Goal: Task Accomplishment & Management: Use online tool/utility

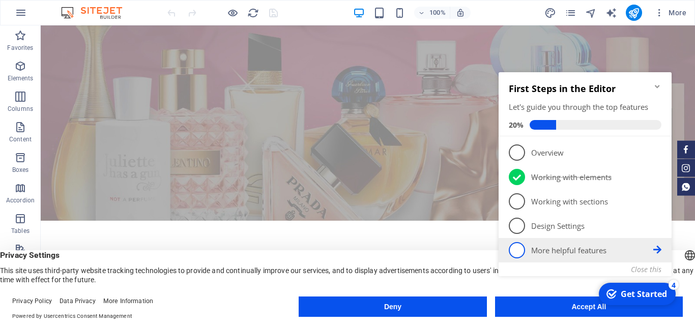
click at [653, 254] on icon at bounding box center [657, 250] width 8 height 8
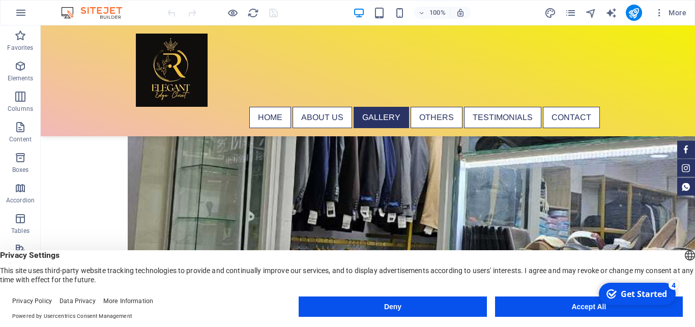
scroll to position [1424, 0]
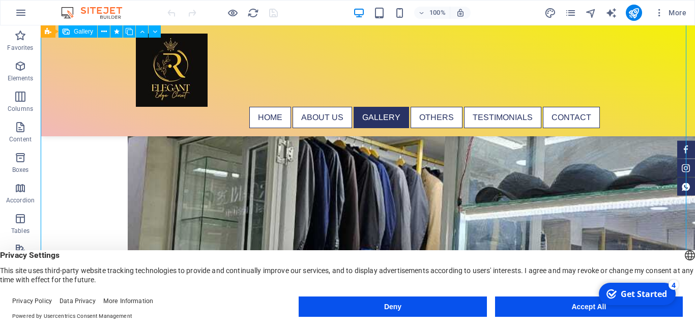
scroll to position [1347, 0]
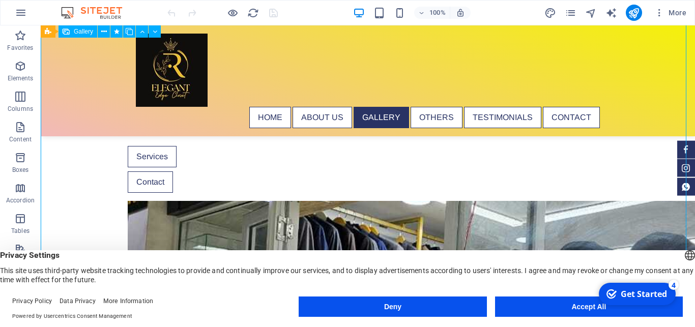
select select "4"
select select "px"
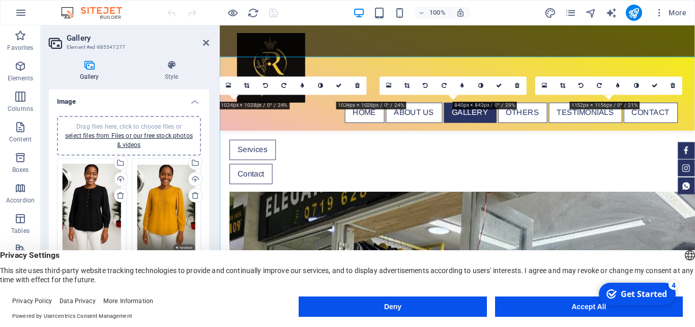
drag, startPoint x: 582, startPoint y: 310, endPoint x: 75, endPoint y: 214, distance: 515.7
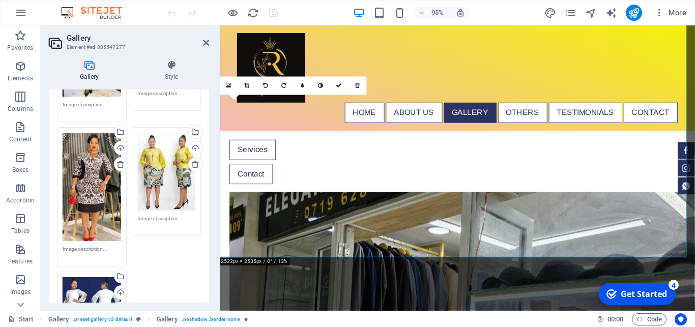
scroll to position [276, 0]
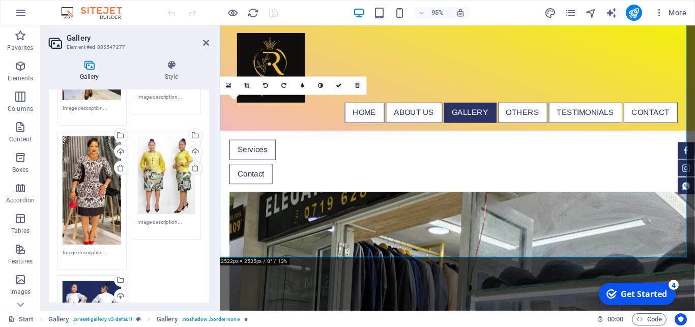
click at [191, 164] on icon at bounding box center [195, 168] width 8 height 8
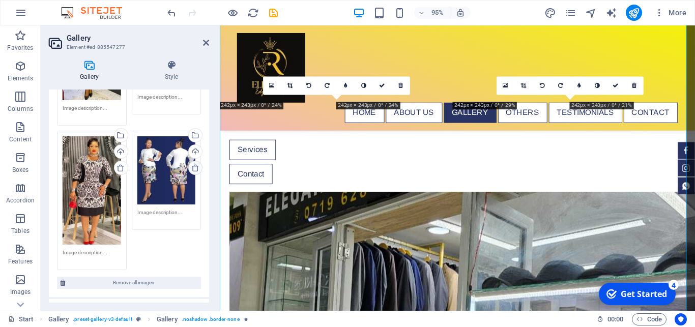
click at [191, 164] on icon at bounding box center [195, 168] width 8 height 8
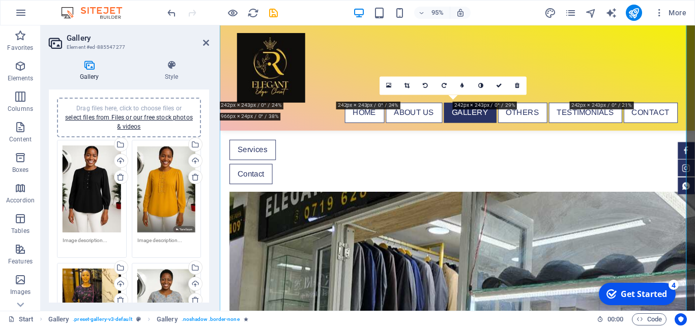
scroll to position [0, 0]
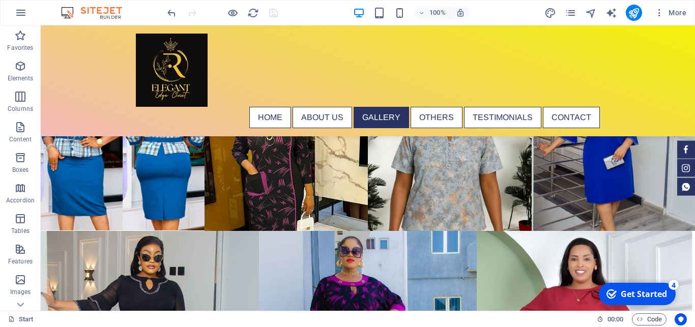
scroll to position [1768, 0]
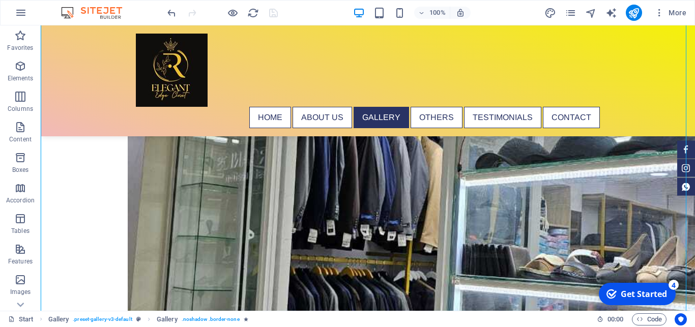
scroll to position [1417, 0]
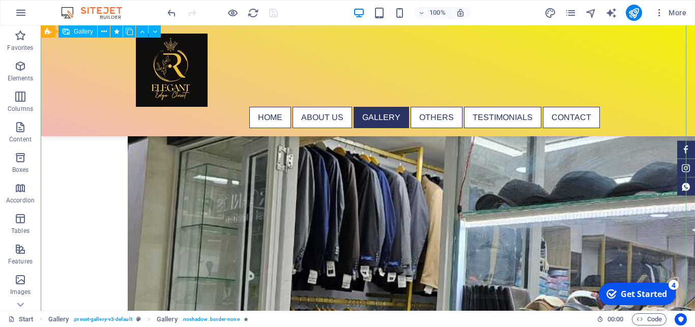
select select "4"
select select "px"
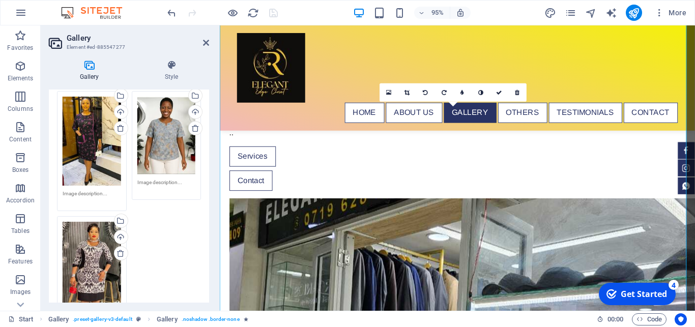
scroll to position [191, 0]
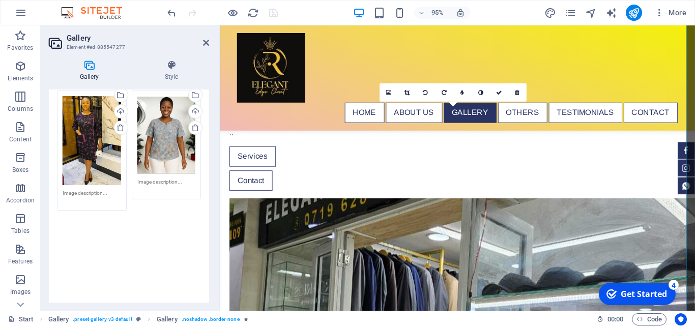
click at [114, 241] on div "Drag files here, click to choose files or select files from Files or our free s…" at bounding box center [128, 190] width 149 height 451
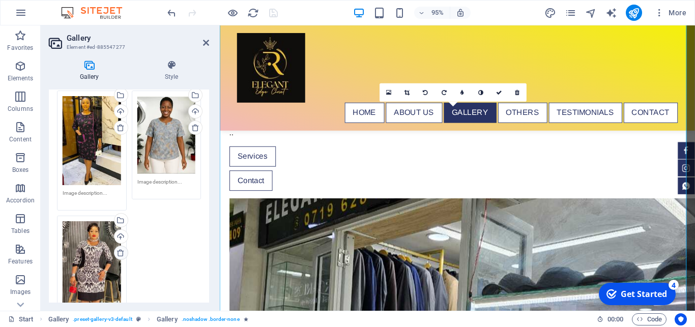
click at [117, 249] on icon at bounding box center [121, 253] width 8 height 8
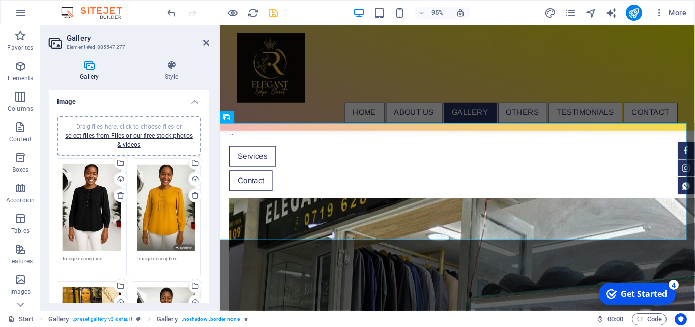
scroll to position [1146, 0]
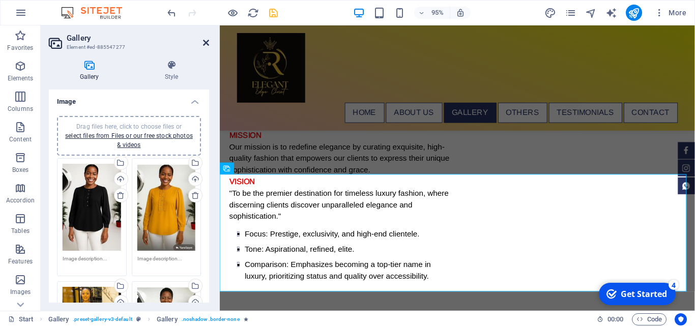
click at [208, 42] on icon at bounding box center [206, 43] width 6 height 8
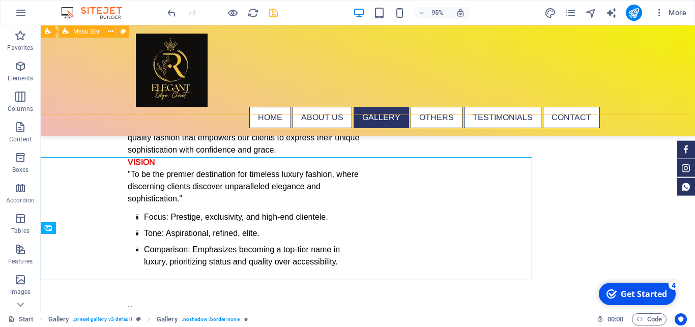
scroll to position [1172, 0]
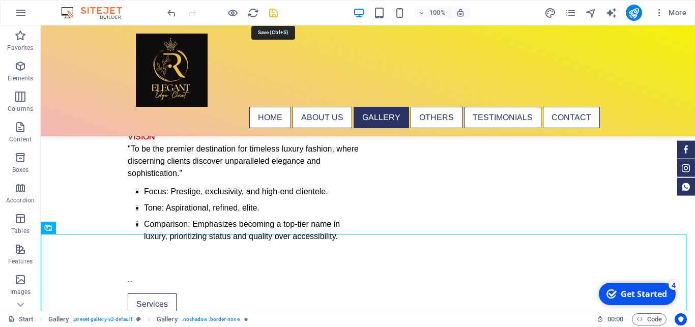
click at [274, 16] on icon "save" at bounding box center [274, 13] width 12 height 12
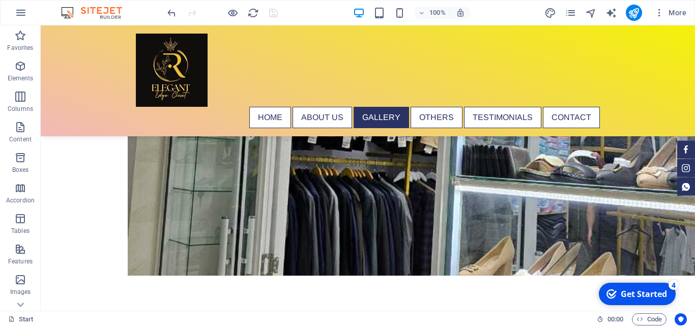
scroll to position [1556, 0]
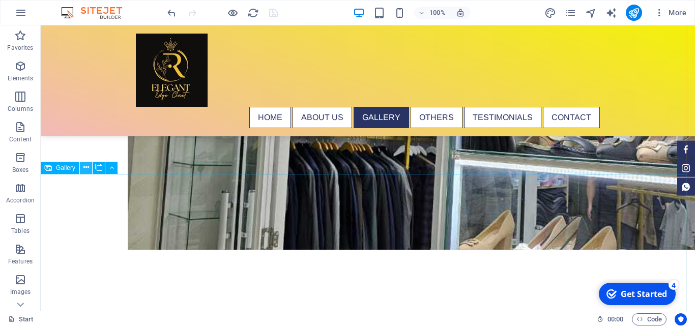
click at [83, 169] on button at bounding box center [86, 168] width 12 height 12
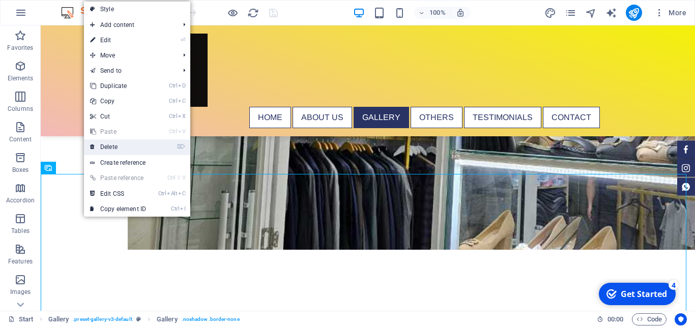
click at [107, 146] on link "⌦ Delete" at bounding box center [118, 146] width 68 height 15
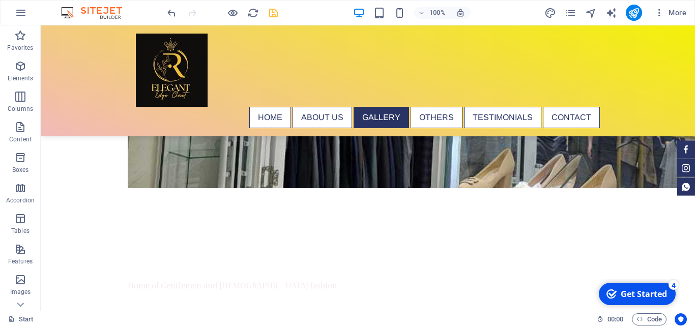
scroll to position [1583, 0]
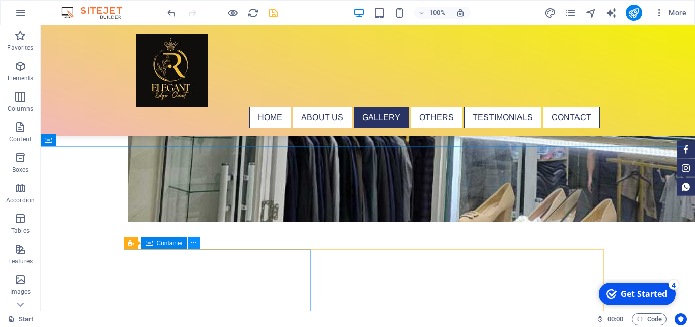
click at [192, 243] on icon at bounding box center [194, 243] width 6 height 11
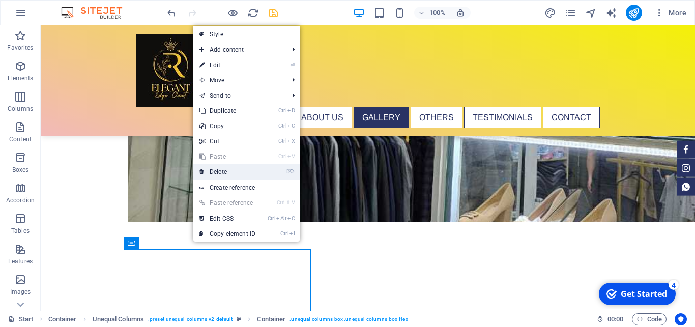
click at [223, 171] on link "⌦ Delete" at bounding box center [227, 171] width 68 height 15
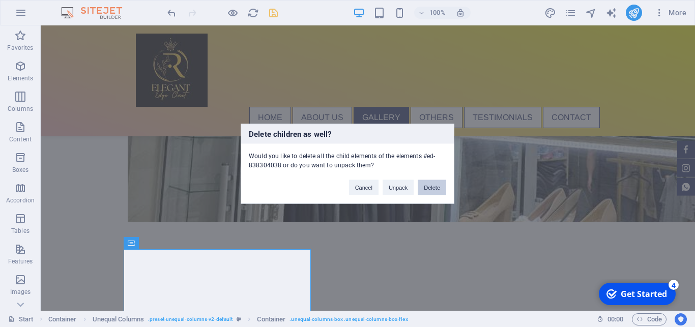
click at [436, 187] on button "Delete" at bounding box center [432, 187] width 28 height 15
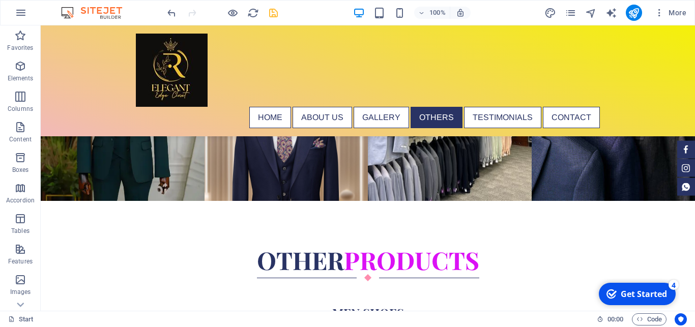
scroll to position [2740, 0]
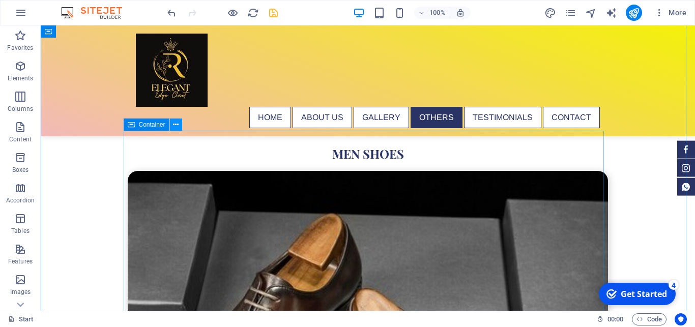
click at [178, 126] on icon at bounding box center [176, 125] width 6 height 11
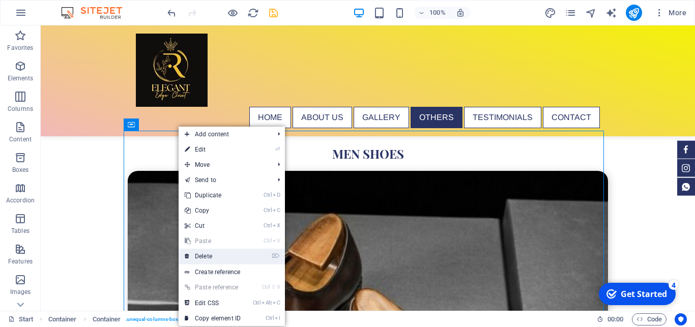
click at [212, 255] on link "⌦ Delete" at bounding box center [213, 256] width 68 height 15
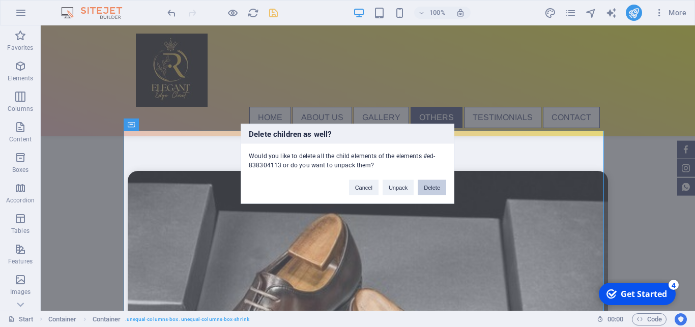
click at [436, 190] on button "Delete" at bounding box center [432, 187] width 28 height 15
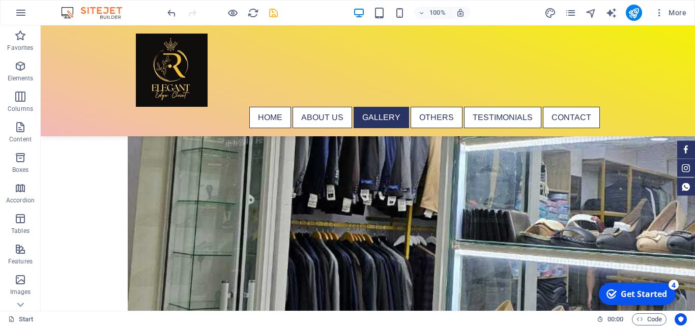
scroll to position [1386, 0]
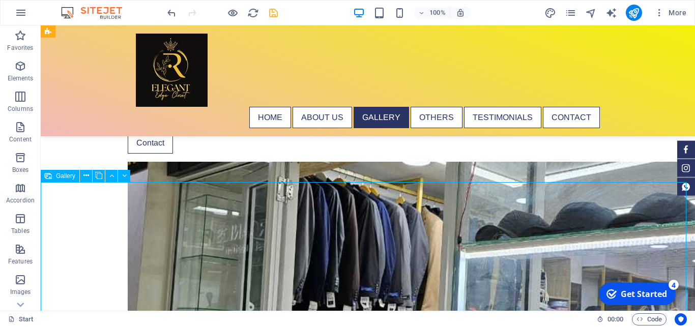
scroll to position [1309, 0]
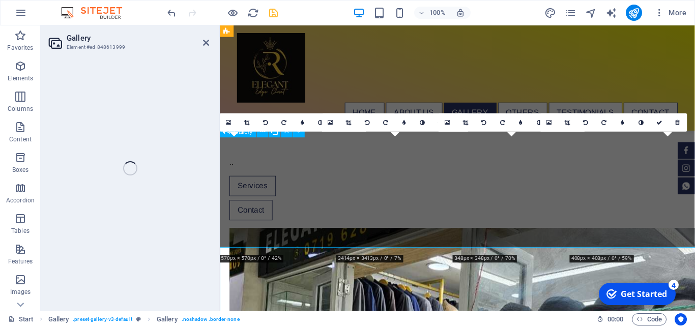
select select "4"
select select "px"
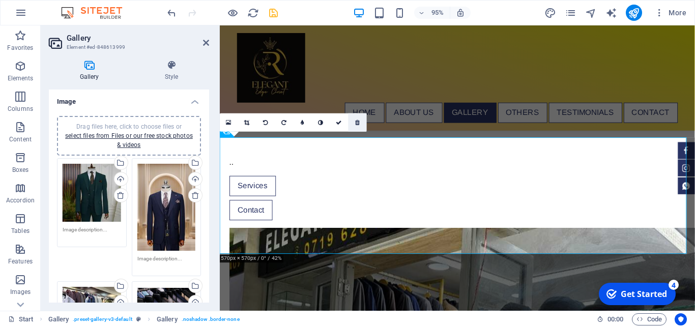
click at [358, 121] on icon at bounding box center [357, 123] width 5 height 6
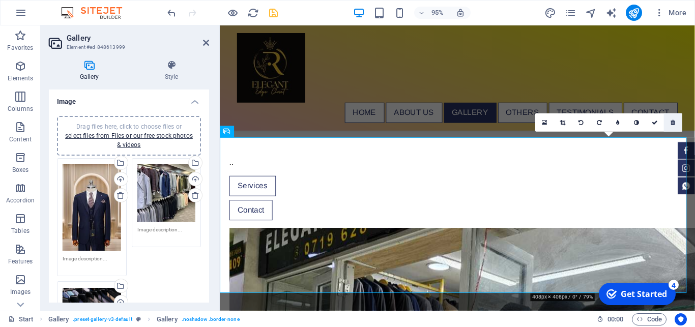
click at [676, 120] on link at bounding box center [673, 122] width 18 height 18
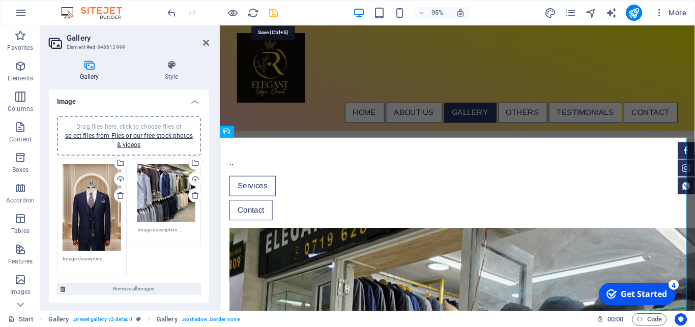
click at [271, 12] on icon "save" at bounding box center [274, 13] width 12 height 12
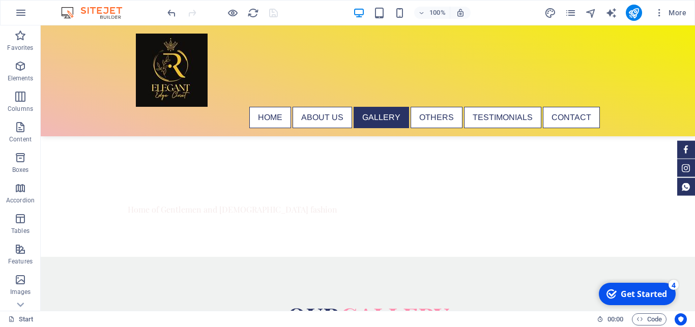
scroll to position [1702, 0]
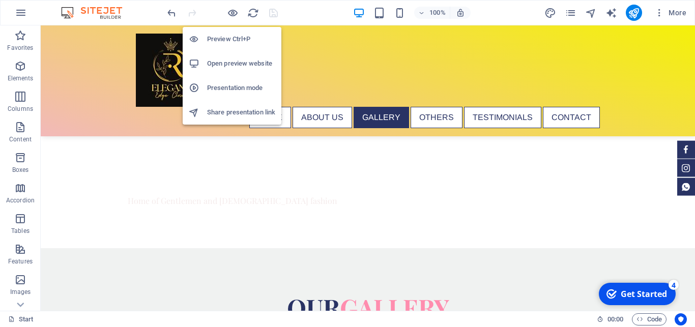
click at [236, 61] on h6 "Open preview website" at bounding box center [241, 63] width 68 height 12
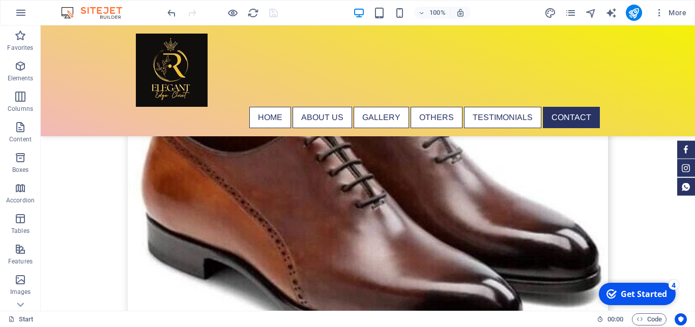
scroll to position [3940, 0]
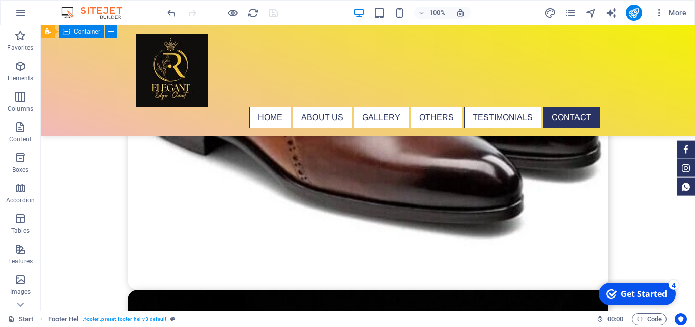
drag, startPoint x: 337, startPoint y: 193, endPoint x: 317, endPoint y: 119, distance: 77.0
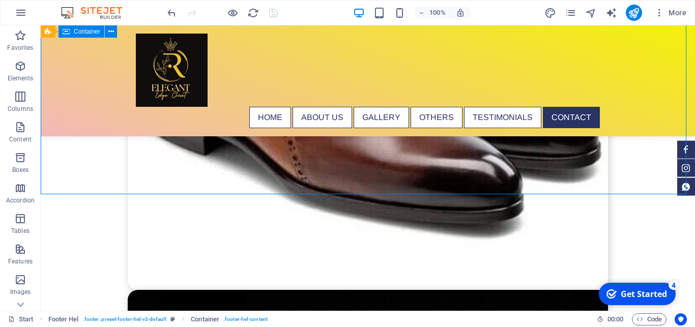
drag, startPoint x: 276, startPoint y: 194, endPoint x: 272, endPoint y: 185, distance: 9.8
drag, startPoint x: 275, startPoint y: 193, endPoint x: 278, endPoint y: 184, distance: 9.4
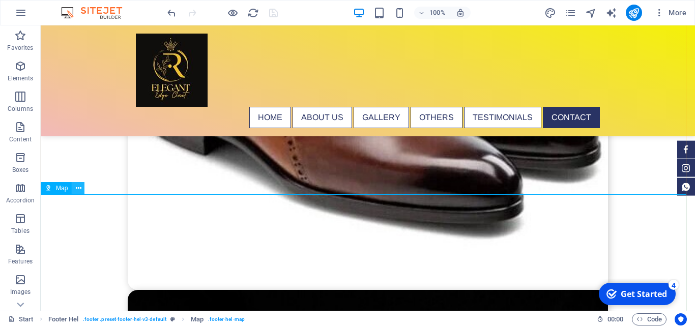
click at [75, 189] on button at bounding box center [78, 188] width 12 height 12
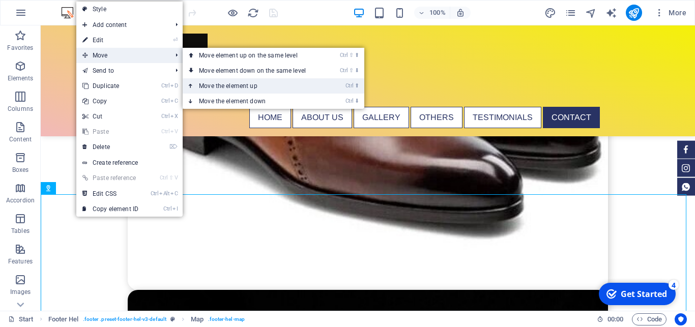
click at [247, 84] on link "Ctrl ⬆ Move the element up" at bounding box center [254, 85] width 143 height 15
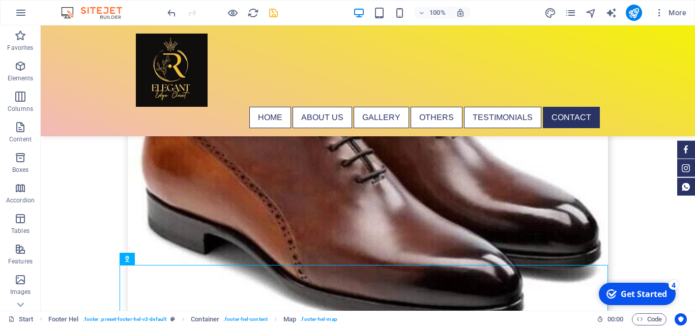
scroll to position [3832, 0]
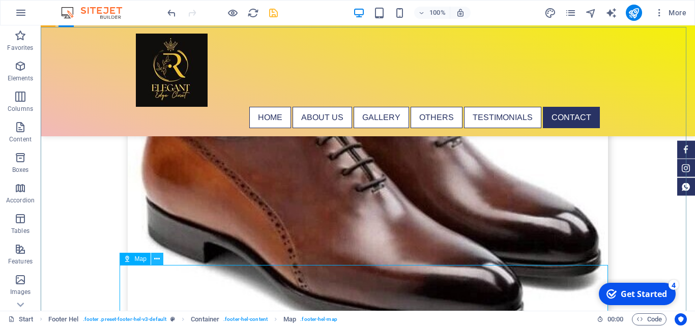
click at [157, 260] on icon at bounding box center [157, 259] width 6 height 11
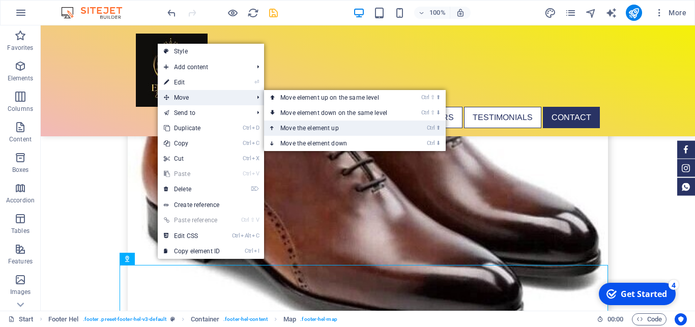
drag, startPoint x: 309, startPoint y: 127, endPoint x: 269, endPoint y: 103, distance: 47.2
click at [309, 127] on link "Ctrl ⬆ Move the element up" at bounding box center [335, 128] width 143 height 15
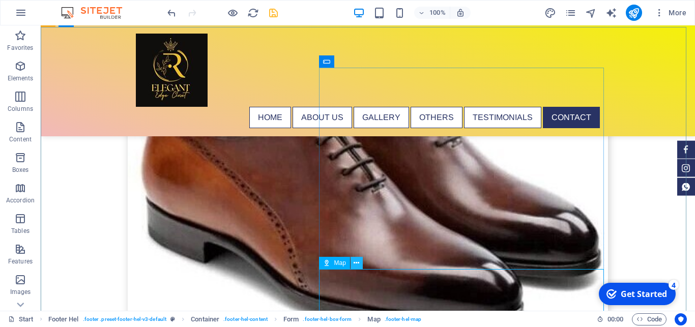
click at [357, 263] on icon at bounding box center [357, 263] width 6 height 11
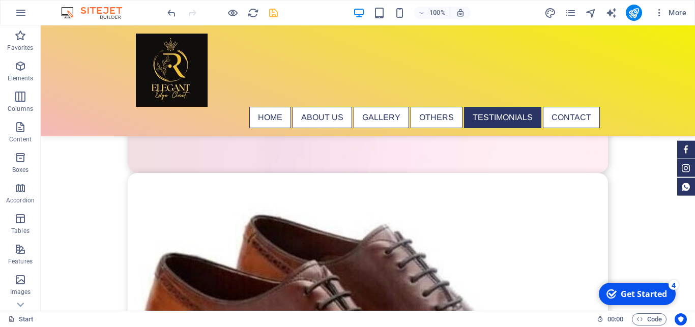
scroll to position [3734, 0]
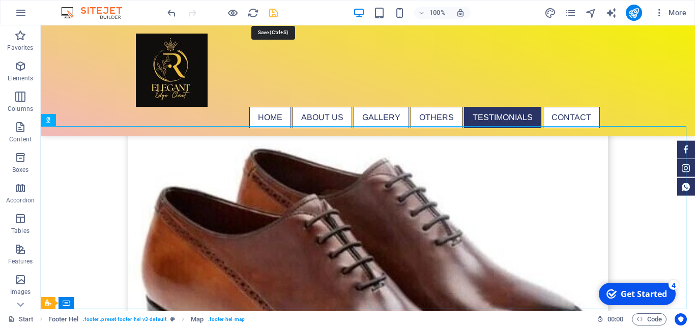
click at [273, 12] on icon "save" at bounding box center [274, 13] width 12 height 12
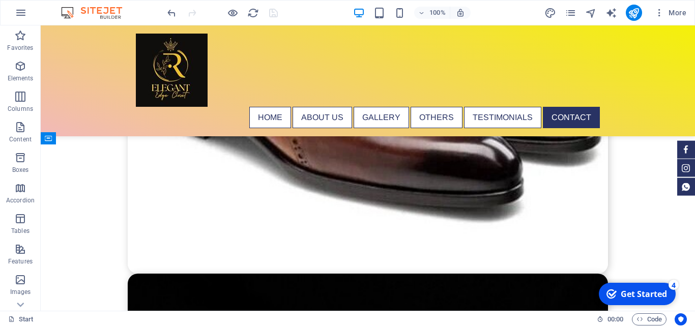
scroll to position [3898, 0]
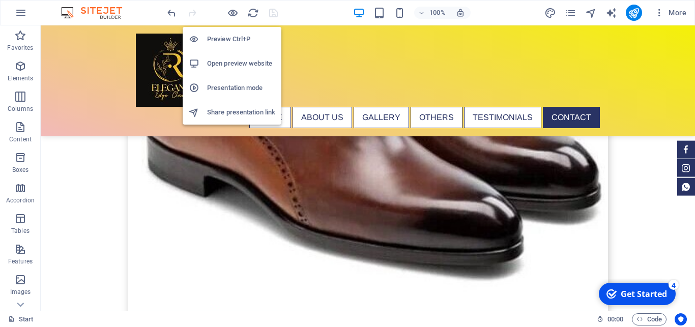
click at [238, 63] on h6 "Open preview website" at bounding box center [241, 63] width 68 height 12
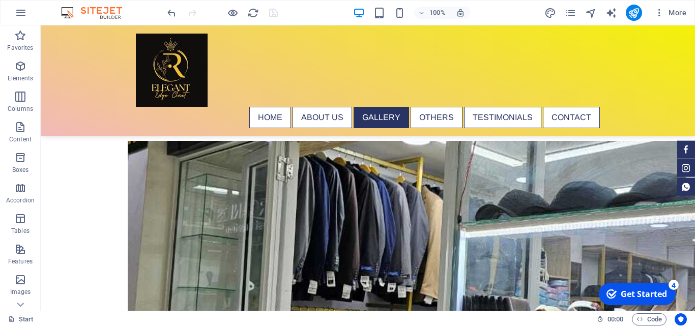
scroll to position [1528, 0]
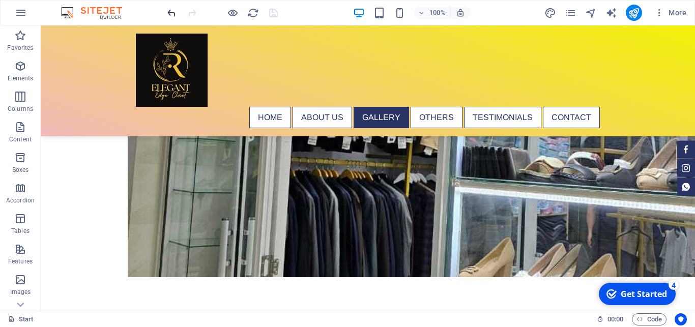
click at [172, 13] on icon "undo" at bounding box center [172, 13] width 12 height 12
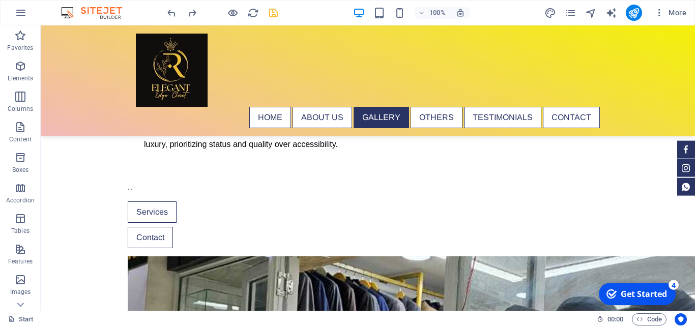
scroll to position [1214, 0]
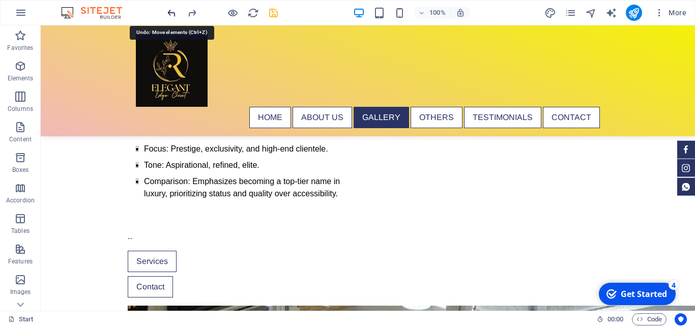
click at [166, 14] on icon "undo" at bounding box center [172, 13] width 12 height 12
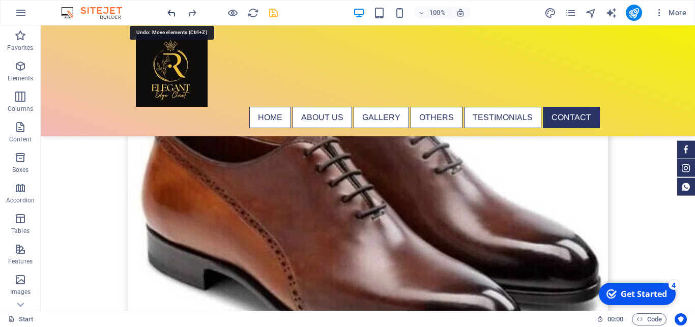
scroll to position [3824, 0]
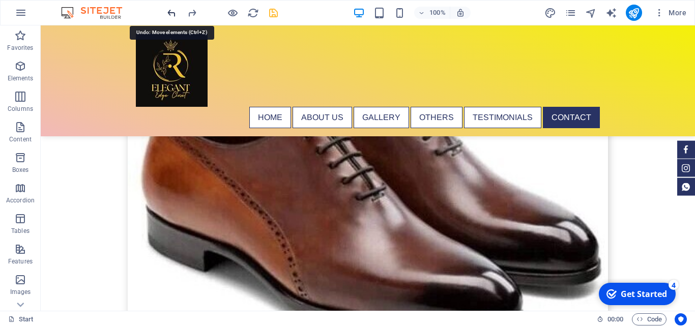
click at [170, 12] on icon "undo" at bounding box center [172, 13] width 12 height 12
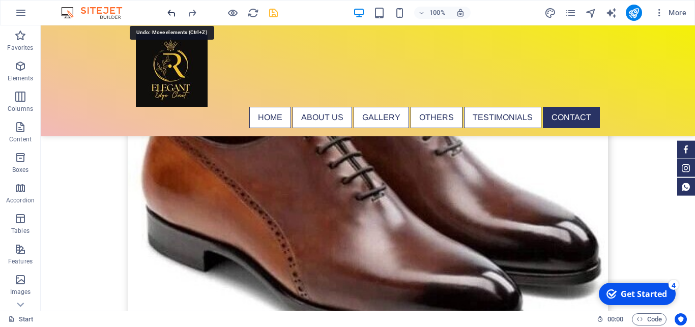
click at [170, 12] on icon "undo" at bounding box center [172, 13] width 12 height 12
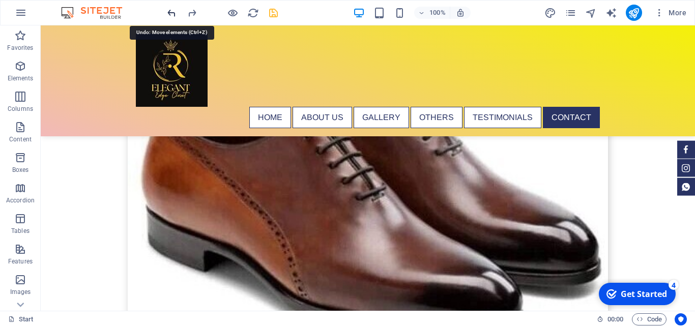
click at [170, 12] on icon "undo" at bounding box center [172, 13] width 12 height 12
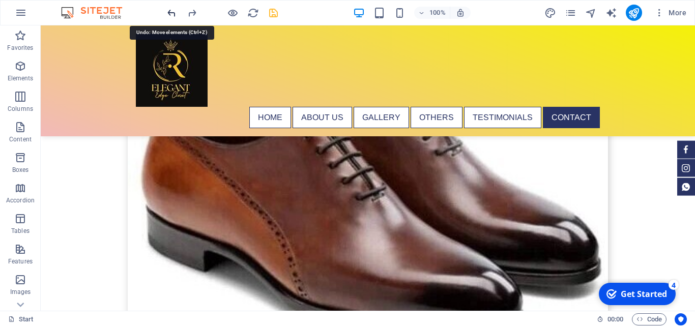
click at [170, 12] on icon "undo" at bounding box center [172, 13] width 12 height 12
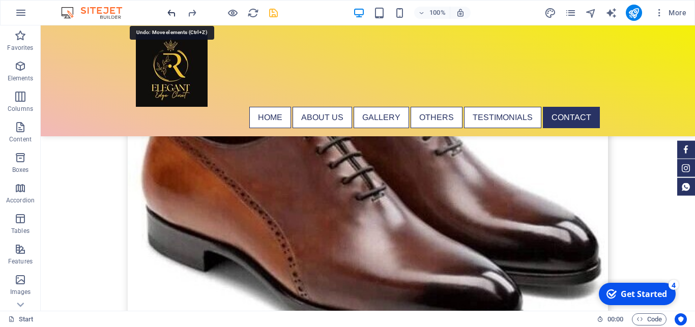
click at [170, 12] on icon "undo" at bounding box center [172, 13] width 12 height 12
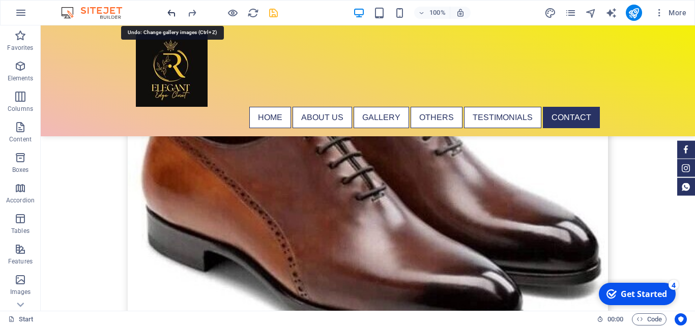
click at [170, 12] on icon "undo" at bounding box center [172, 13] width 12 height 12
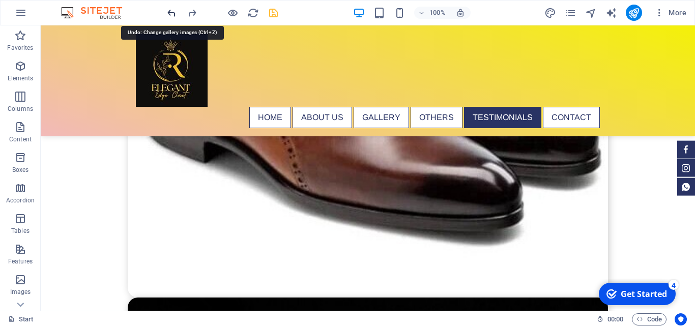
click at [170, 12] on icon "undo" at bounding box center [172, 13] width 12 height 12
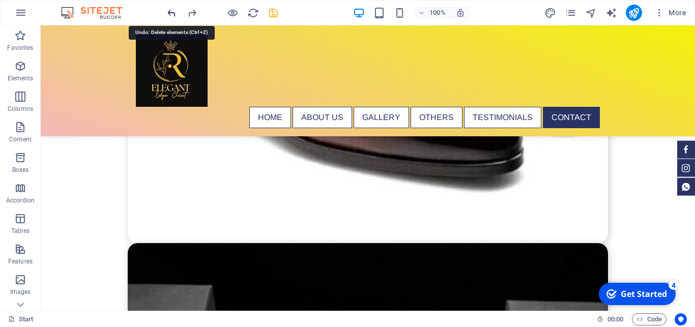
click at [170, 12] on icon "undo" at bounding box center [172, 13] width 12 height 12
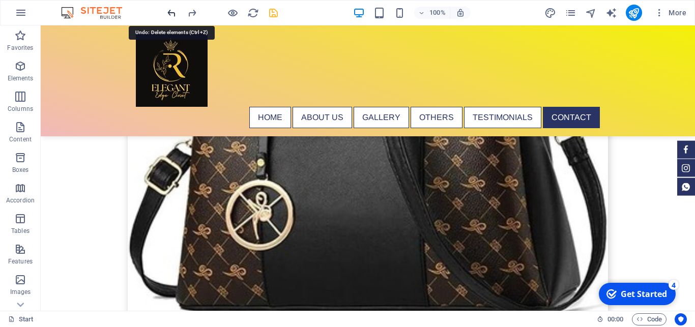
click at [170, 12] on icon "undo" at bounding box center [172, 13] width 12 height 12
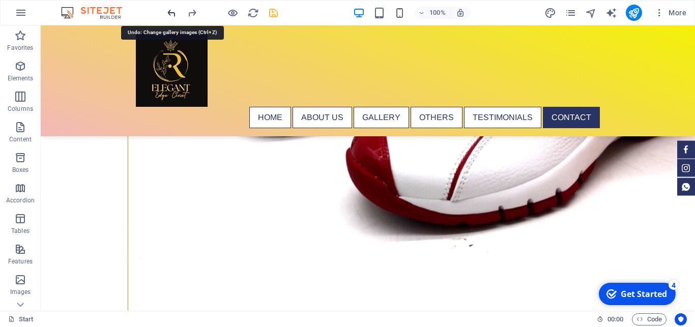
click at [170, 12] on icon "undo" at bounding box center [172, 13] width 12 height 12
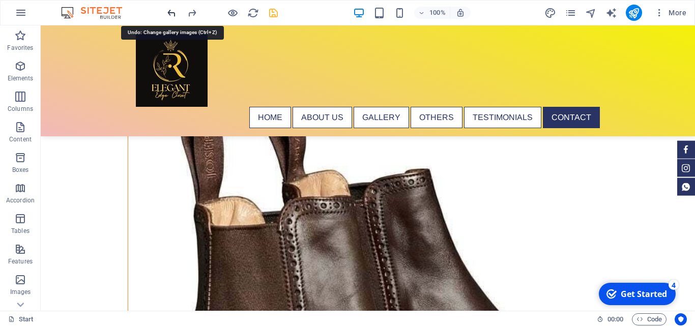
click at [170, 12] on icon "undo" at bounding box center [172, 13] width 12 height 12
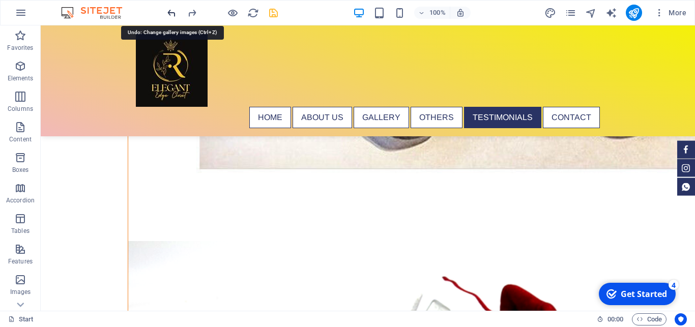
click at [170, 12] on icon "undo" at bounding box center [172, 13] width 12 height 12
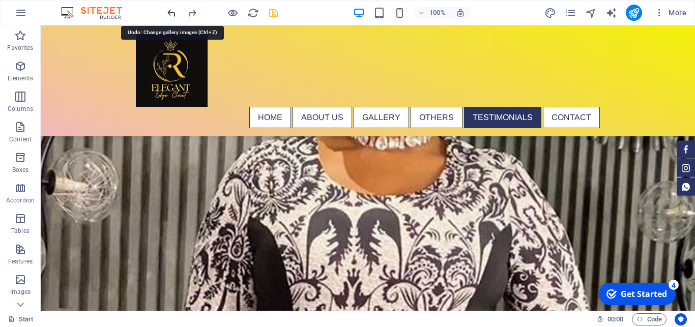
click at [170, 12] on div at bounding box center [222, 13] width 114 height 16
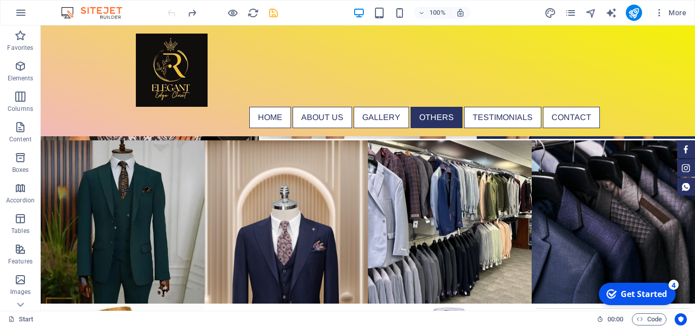
scroll to position [1427, 0]
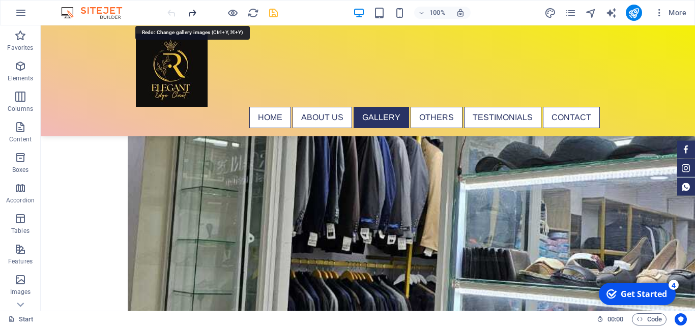
click at [192, 12] on icon "redo" at bounding box center [192, 13] width 12 height 12
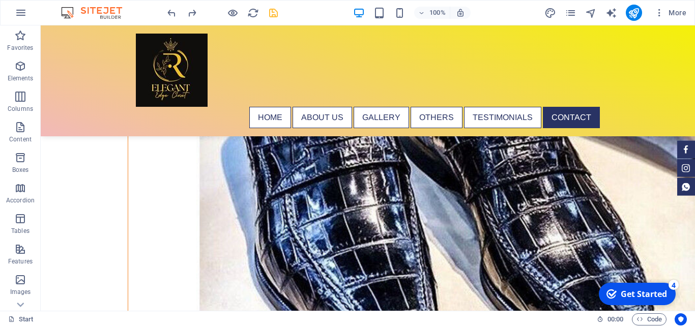
scroll to position [4262, 0]
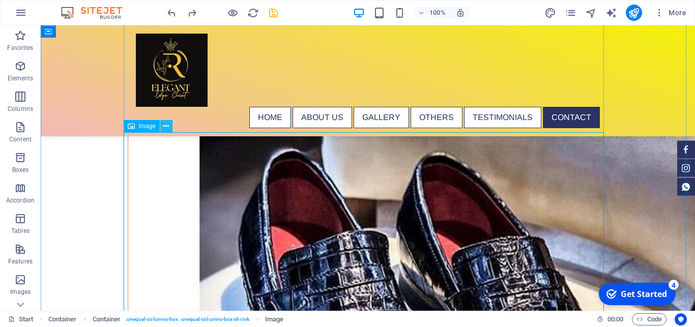
click at [167, 128] on icon at bounding box center [166, 126] width 6 height 11
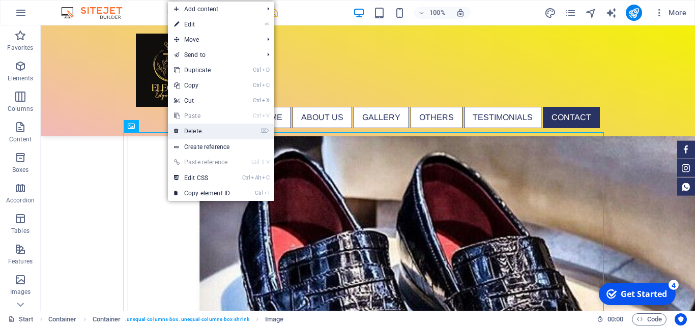
click at [199, 132] on link "⌦ Delete" at bounding box center [202, 131] width 68 height 15
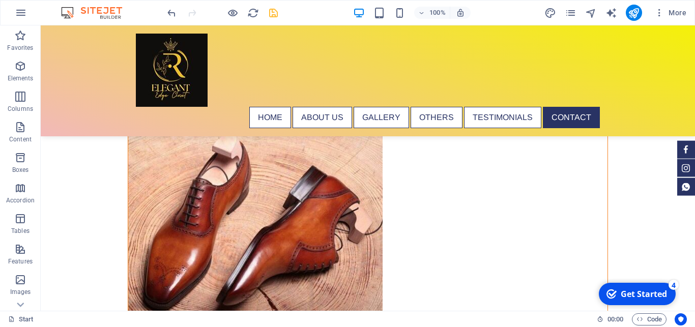
scroll to position [3733, 0]
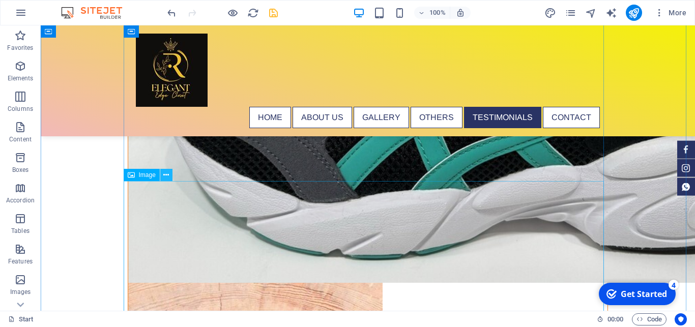
click at [167, 174] on icon at bounding box center [166, 175] width 6 height 11
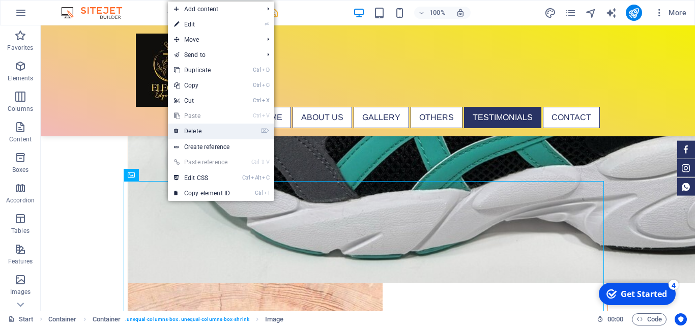
click at [202, 133] on link "⌦ Delete" at bounding box center [202, 131] width 68 height 15
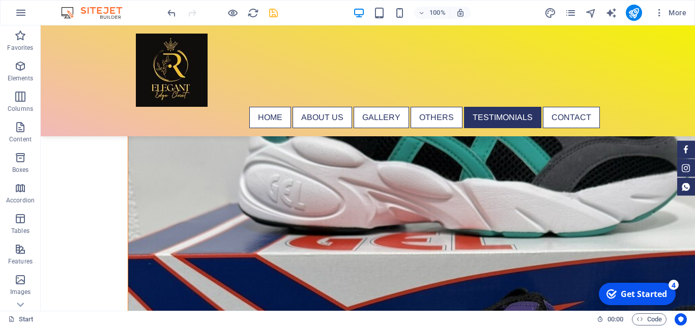
scroll to position [3225, 0]
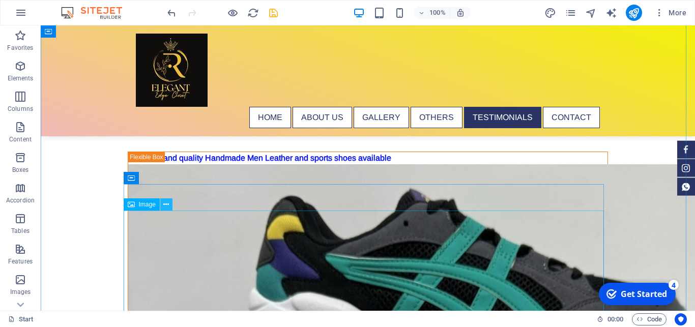
click at [166, 204] on icon at bounding box center [166, 204] width 6 height 11
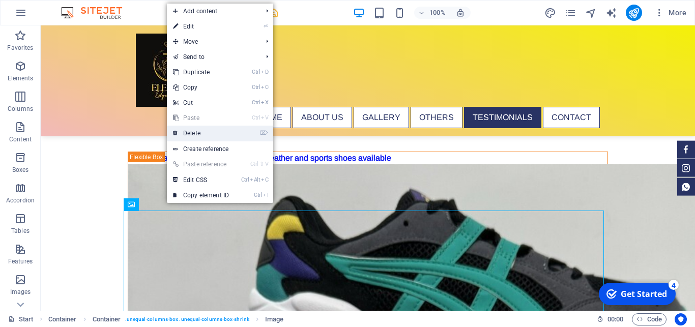
click at [195, 133] on link "⌦ Delete" at bounding box center [201, 133] width 68 height 15
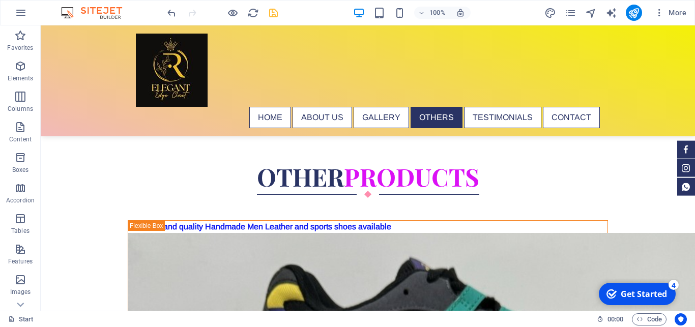
scroll to position [3185, 0]
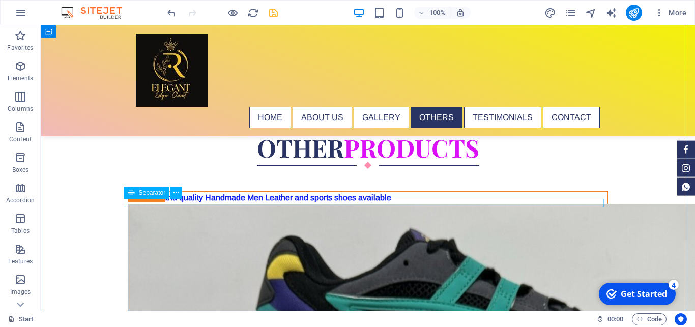
click at [176, 193] on icon at bounding box center [176, 193] width 6 height 11
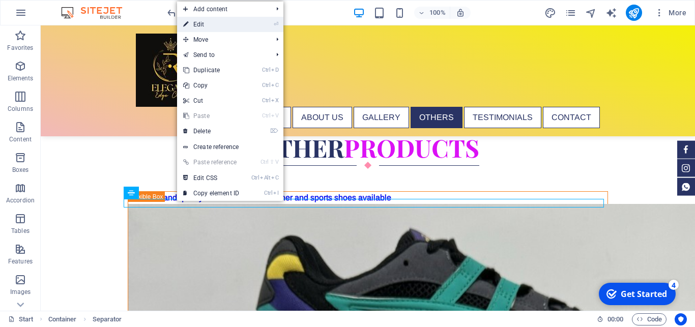
click at [201, 22] on link "⏎ Edit" at bounding box center [211, 24] width 68 height 15
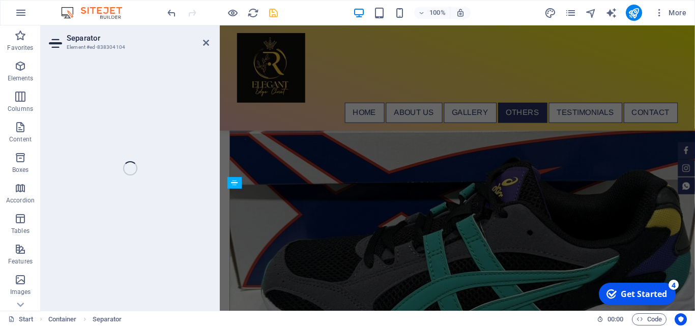
scroll to position [2905, 0]
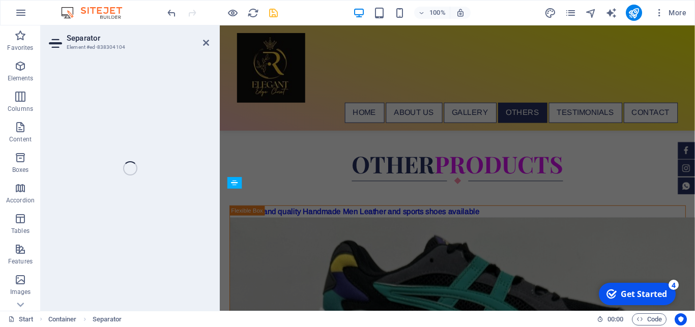
select select "px"
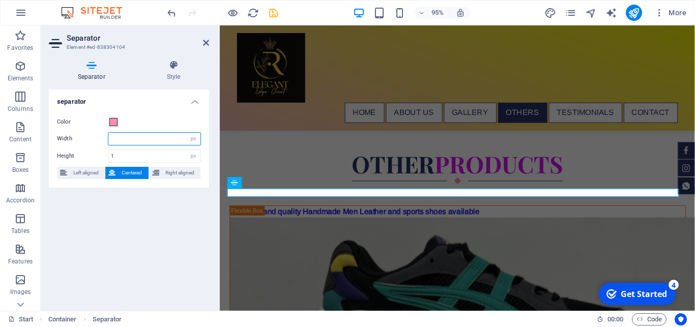
click at [140, 141] on input "number" at bounding box center [154, 139] width 92 height 12
type input "10"
click at [169, 215] on div "separator Color Width 10 px rem % vh vw Height 1 px rem vh vw Left aligned Cent…" at bounding box center [129, 196] width 160 height 213
click at [162, 248] on div "separator Color Width 10 px rem % vh vw Height 1 px rem vh vw Left aligned Cent…" at bounding box center [129, 196] width 160 height 213
click at [174, 14] on icon "undo" at bounding box center [172, 13] width 12 height 12
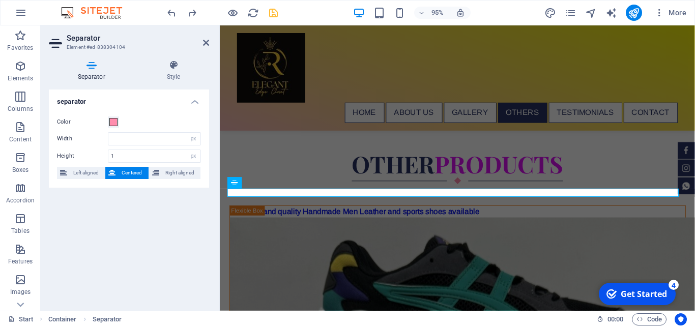
click at [130, 238] on div "separator Color Width px rem % vh vw Height 1 px rem vh vw Left aligned Centere…" at bounding box center [129, 196] width 160 height 213
drag, startPoint x: 207, startPoint y: 42, endPoint x: 166, endPoint y: 16, distance: 48.4
click at [207, 42] on icon at bounding box center [206, 43] width 6 height 8
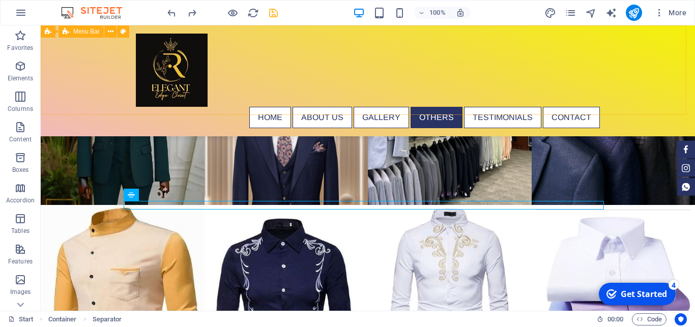
scroll to position [3183, 0]
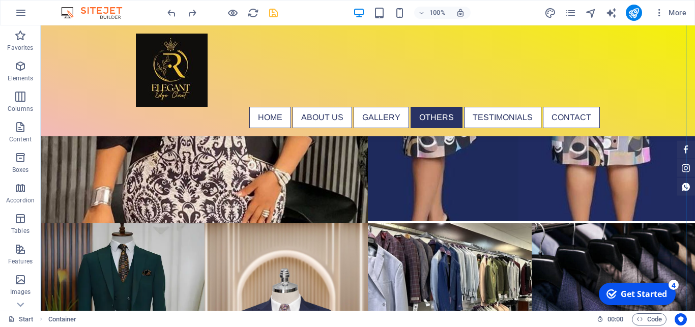
scroll to position [2627, 0]
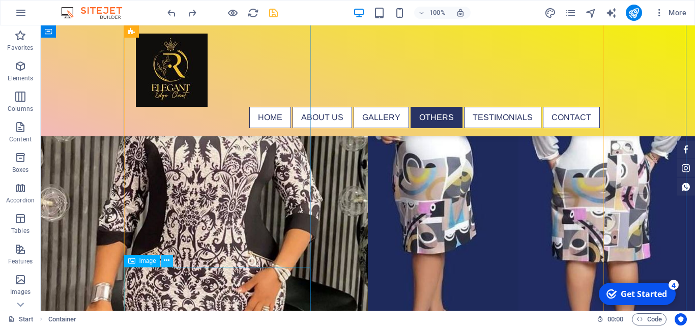
click at [170, 261] on button at bounding box center [167, 261] width 12 height 12
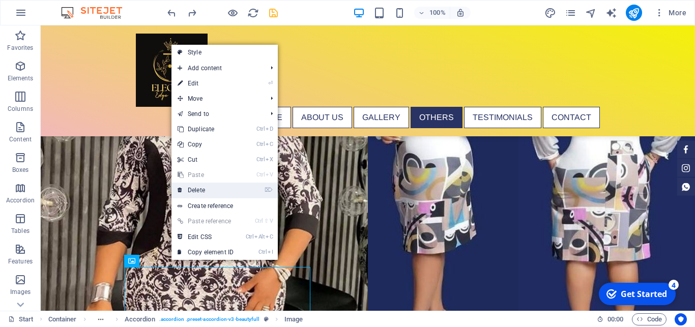
click at [207, 193] on link "⌦ Delete" at bounding box center [205, 190] width 68 height 15
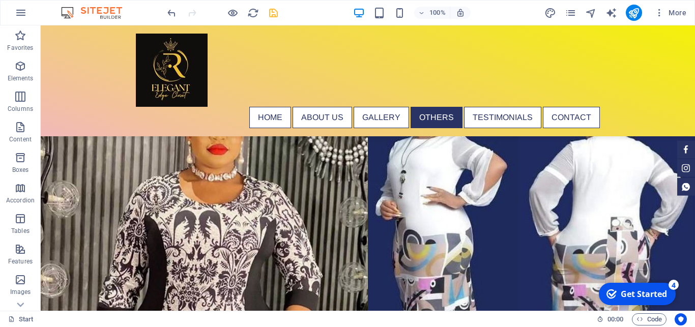
scroll to position [2541, 0]
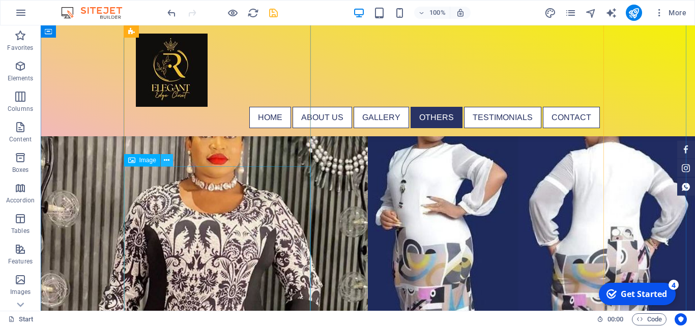
click at [166, 159] on icon at bounding box center [167, 160] width 6 height 11
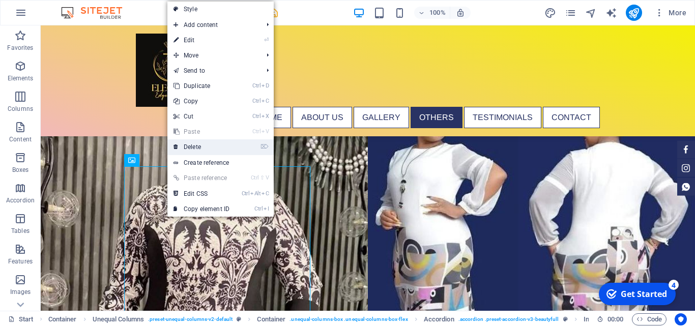
click at [186, 145] on link "⌦ Delete" at bounding box center [201, 146] width 68 height 15
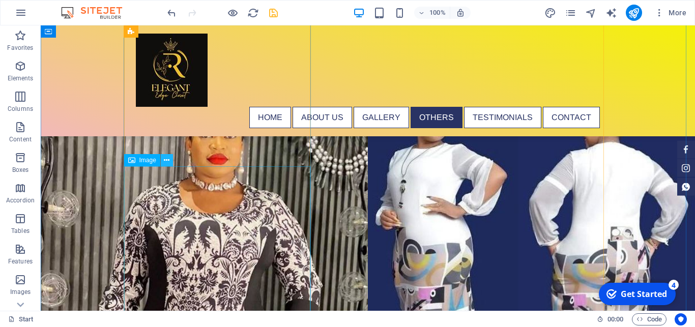
click at [165, 159] on icon at bounding box center [167, 160] width 6 height 11
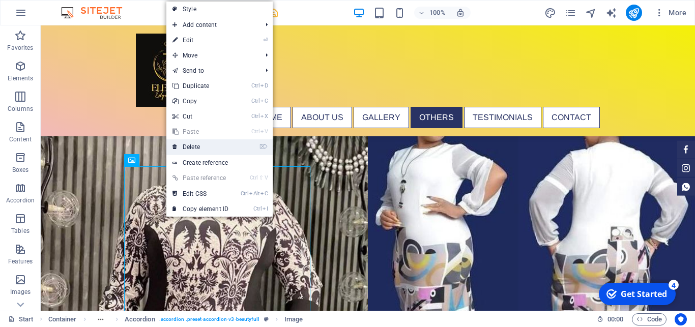
click at [201, 144] on link "⌦ Delete" at bounding box center [200, 146] width 68 height 15
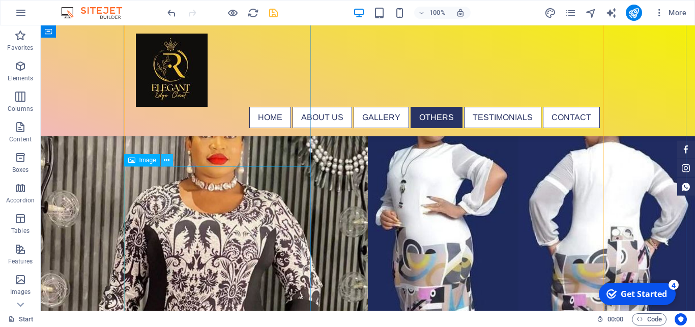
click at [166, 161] on icon at bounding box center [167, 160] width 6 height 11
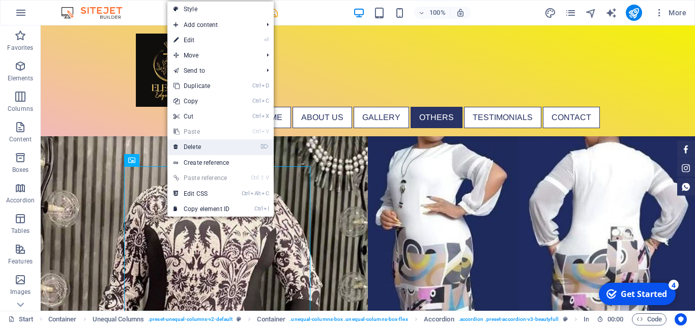
click at [202, 147] on link "⌦ Delete" at bounding box center [201, 146] width 68 height 15
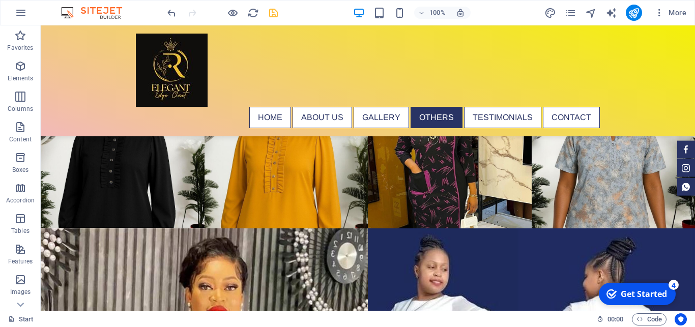
scroll to position [2284, 0]
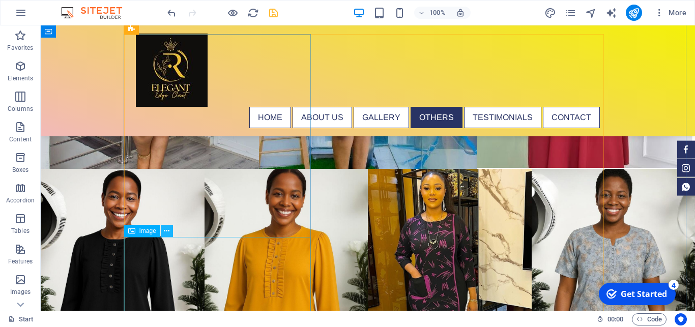
click at [170, 229] on button at bounding box center [167, 231] width 12 height 12
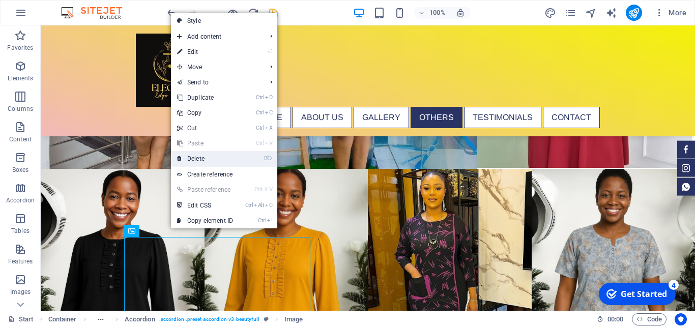
click at [202, 162] on link "⌦ Delete" at bounding box center [205, 158] width 68 height 15
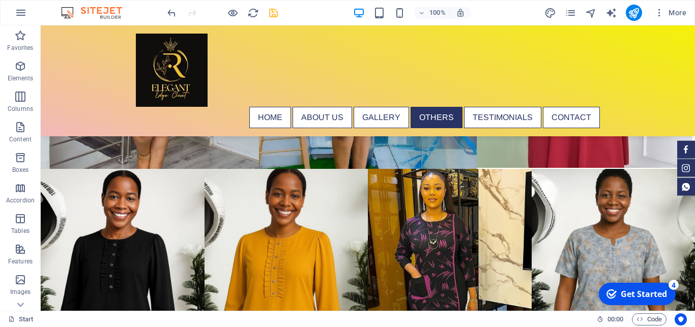
scroll to position [2199, 0]
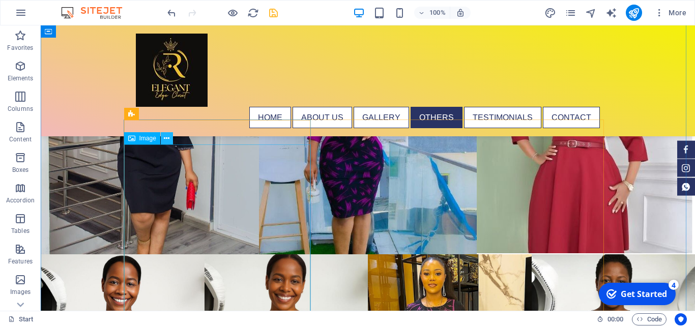
click at [166, 139] on icon at bounding box center [167, 138] width 6 height 11
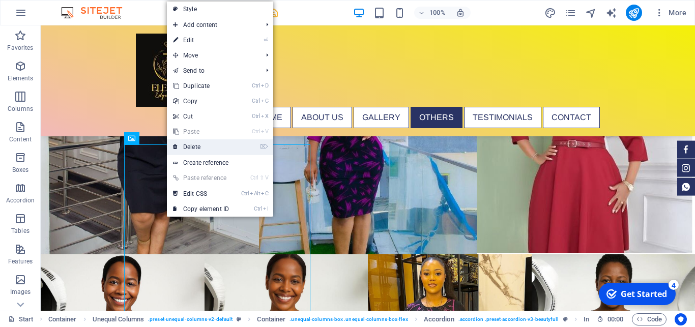
click at [195, 144] on link "⌦ Delete" at bounding box center [201, 146] width 68 height 15
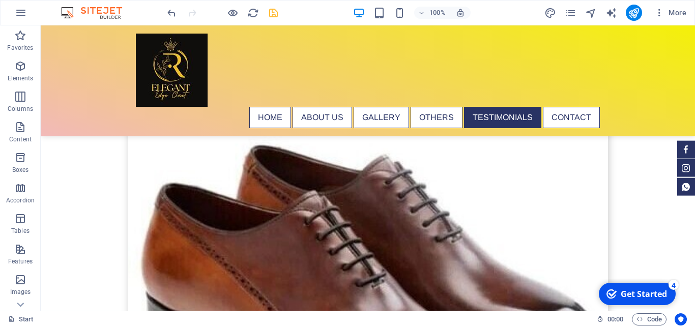
scroll to position [3864, 0]
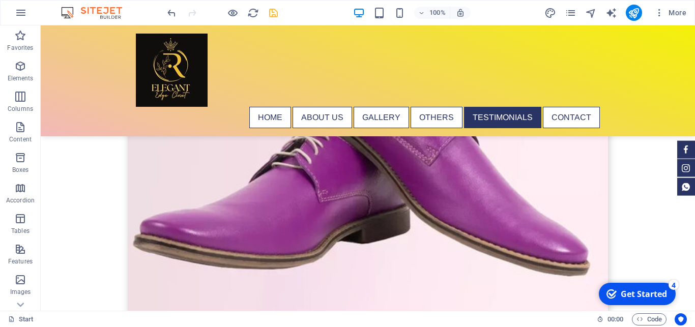
click at [276, 13] on icon "save" at bounding box center [274, 13] width 12 height 12
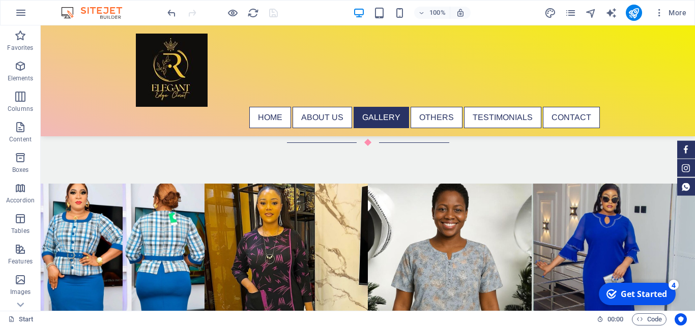
scroll to position [1894, 0]
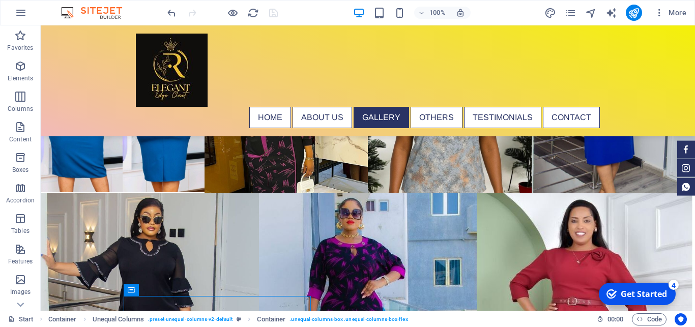
scroll to position [1917, 0]
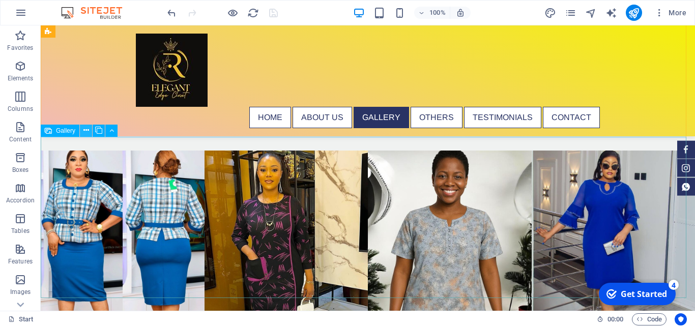
click at [84, 130] on icon at bounding box center [86, 130] width 6 height 11
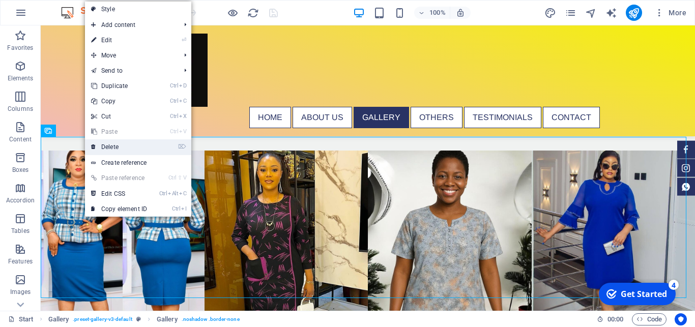
click at [114, 145] on link "⌦ Delete" at bounding box center [119, 146] width 68 height 15
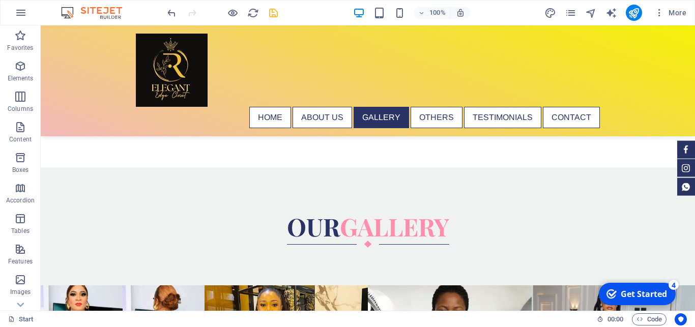
scroll to position [1719, 0]
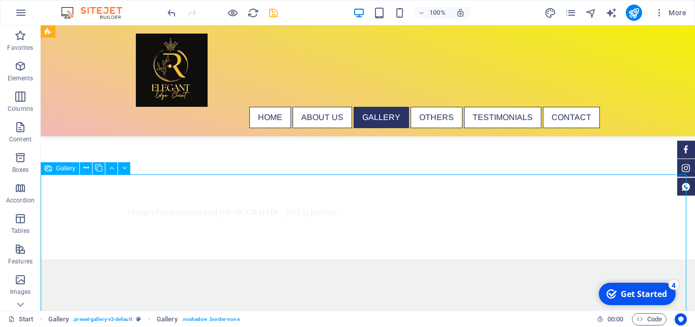
select select "4"
select select "px"
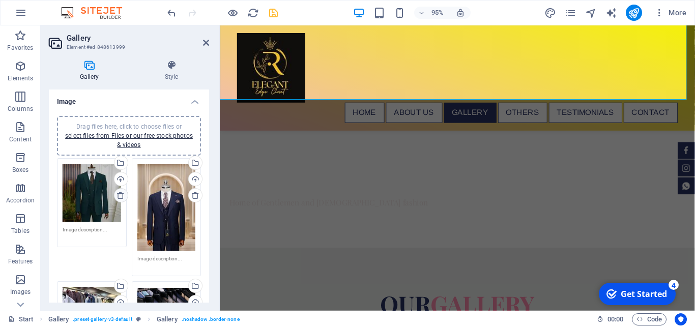
click at [117, 196] on icon at bounding box center [121, 195] width 8 height 8
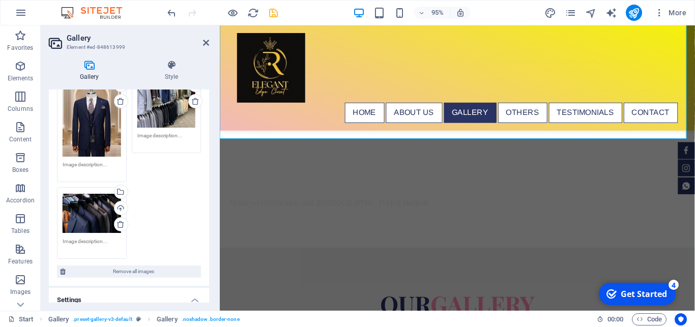
scroll to position [114, 0]
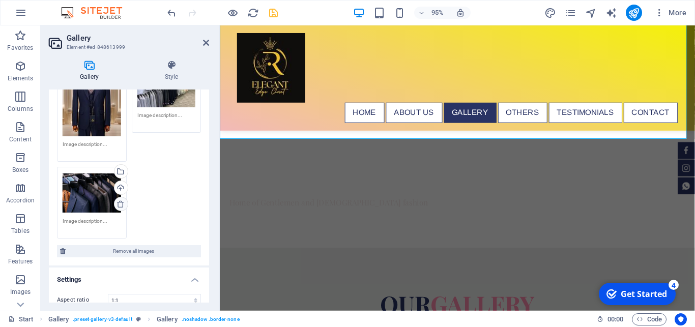
click at [117, 200] on icon at bounding box center [121, 204] width 8 height 8
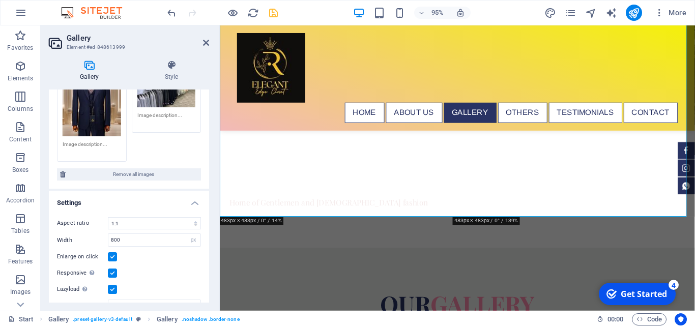
scroll to position [38, 0]
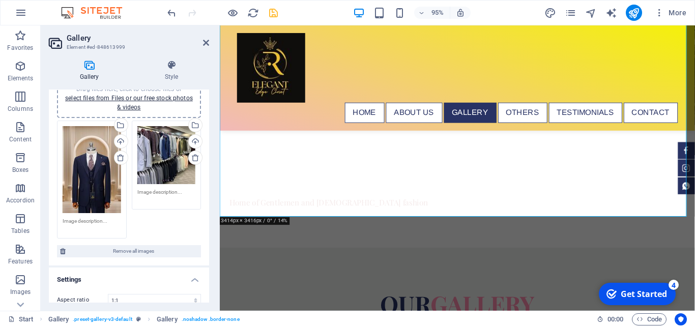
click at [275, 14] on icon "save" at bounding box center [274, 13] width 12 height 12
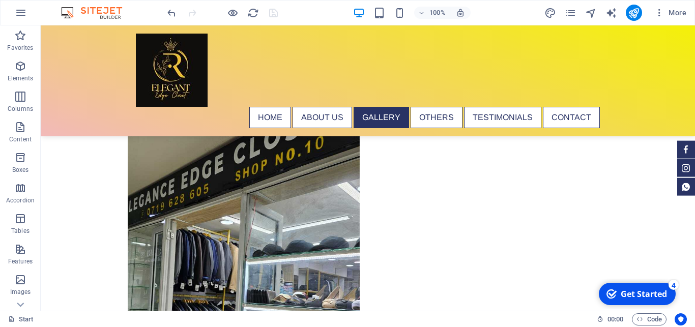
scroll to position [1471, 0]
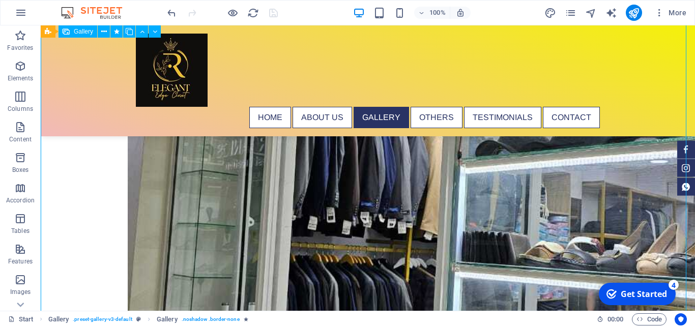
select select "4"
select select "px"
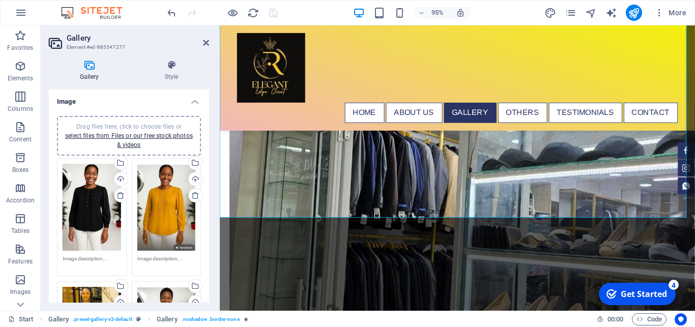
scroll to position [1328, 0]
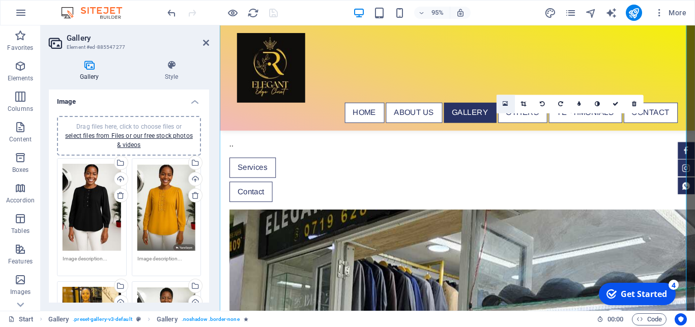
click at [506, 104] on icon at bounding box center [506, 104] width 6 height 7
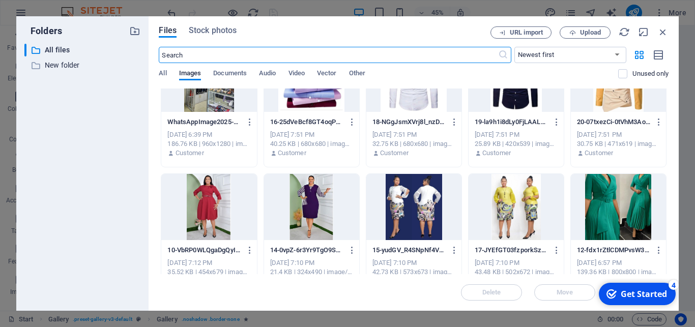
scroll to position [0, 0]
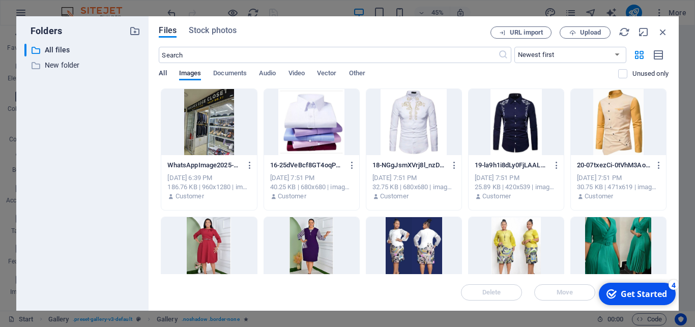
click at [162, 74] on span "All" at bounding box center [163, 74] width 8 height 14
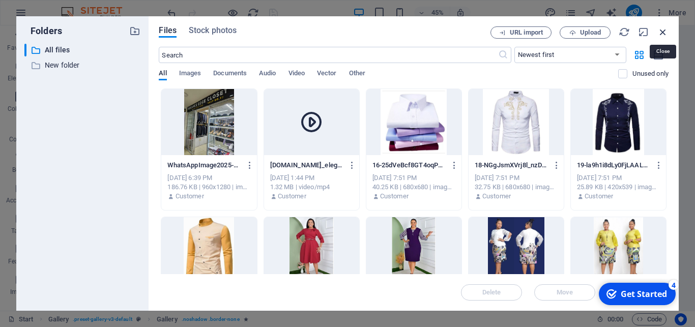
click at [661, 31] on icon "button" at bounding box center [662, 31] width 11 height 11
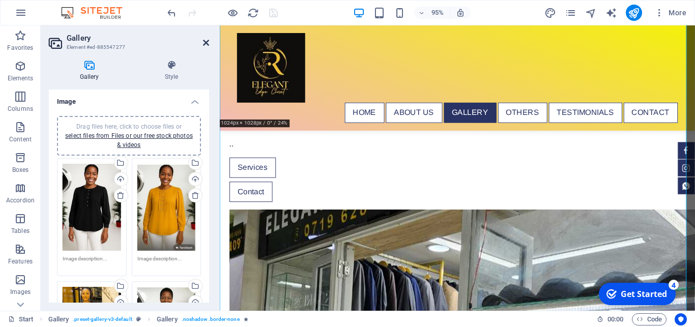
click at [205, 41] on icon at bounding box center [206, 43] width 6 height 8
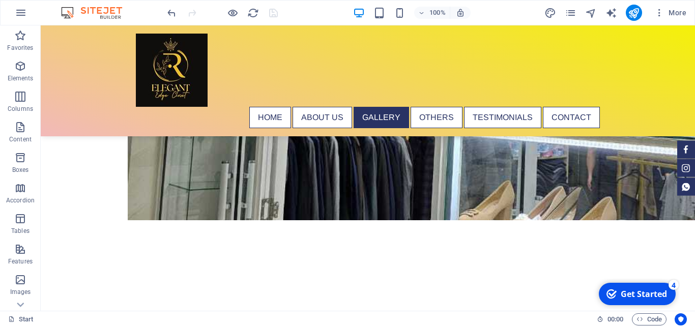
scroll to position [1548, 0]
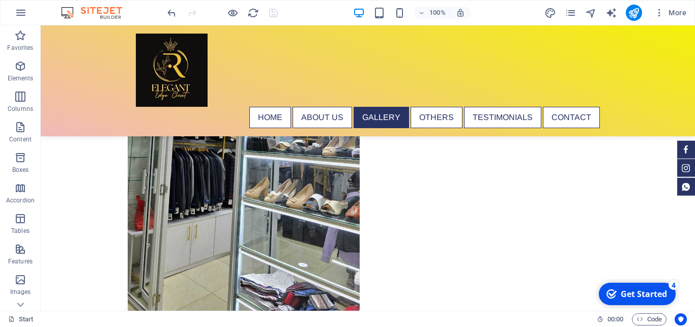
scroll to position [1471, 0]
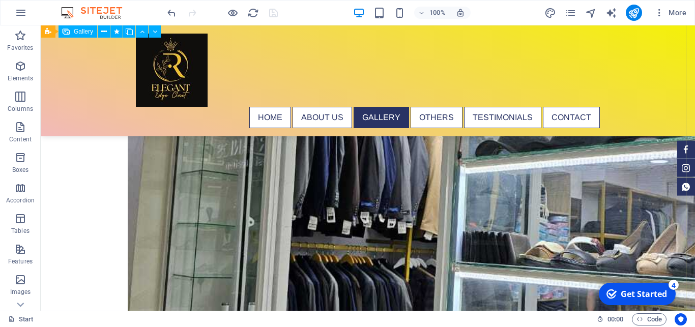
select select "4"
select select "px"
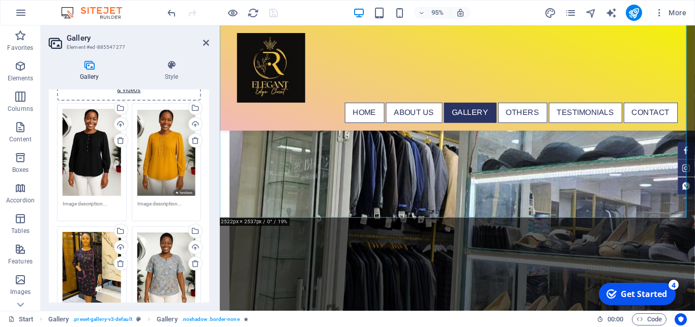
scroll to position [0, 0]
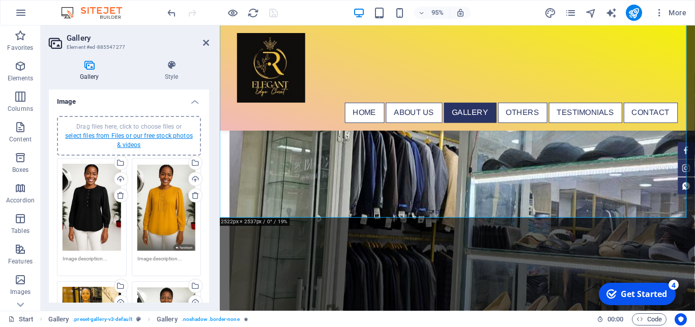
click at [150, 137] on link "select files from Files or our free stock photos & videos" at bounding box center [129, 140] width 128 height 16
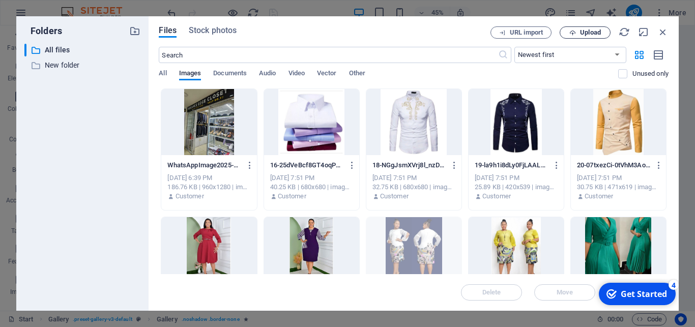
click at [586, 33] on span "Upload" at bounding box center [590, 33] width 21 height 6
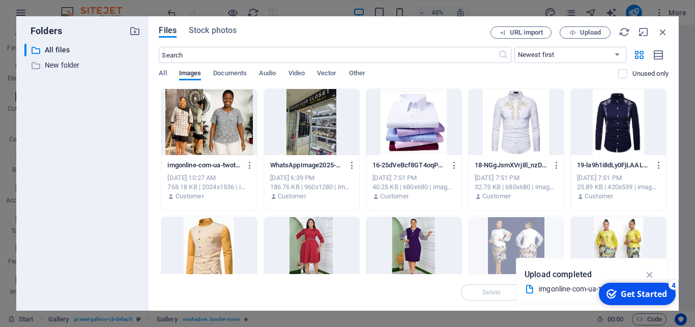
click at [223, 112] on div at bounding box center [208, 122] width 95 height 66
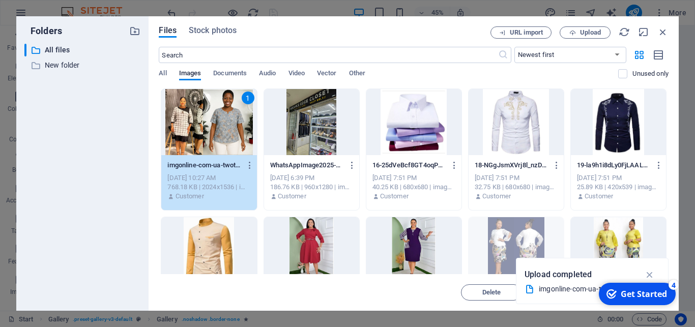
drag, startPoint x: 223, startPoint y: 112, endPoint x: 366, endPoint y: 256, distance: 202.9
click at [223, 112] on div "1" at bounding box center [208, 122] width 95 height 66
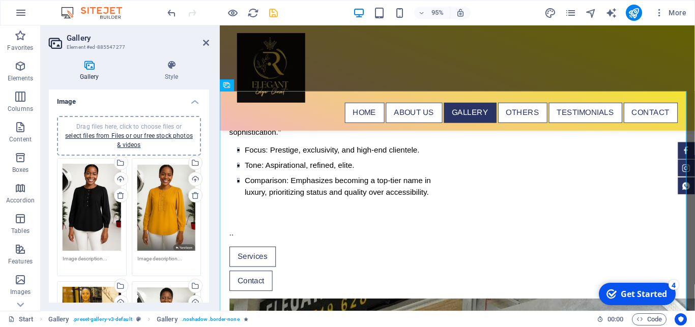
scroll to position [1305, 0]
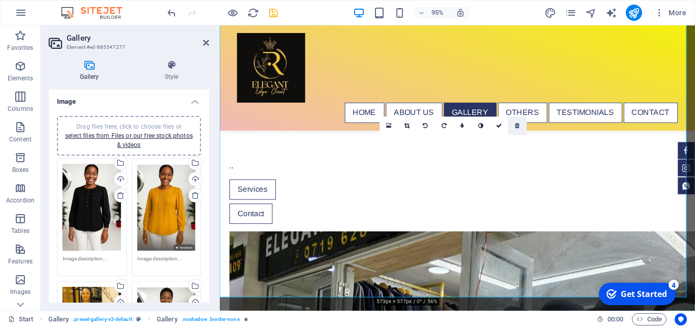
click at [517, 124] on icon at bounding box center [517, 126] width 5 height 6
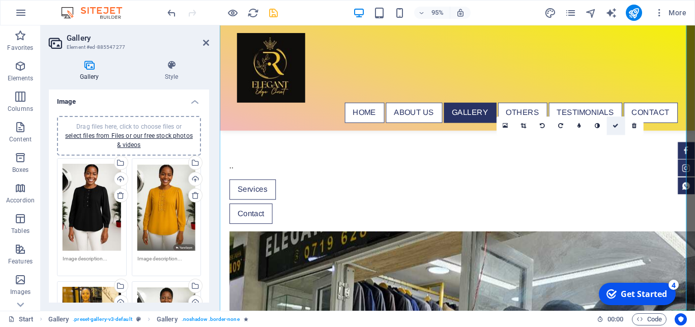
click at [615, 125] on icon at bounding box center [616, 126] width 6 height 6
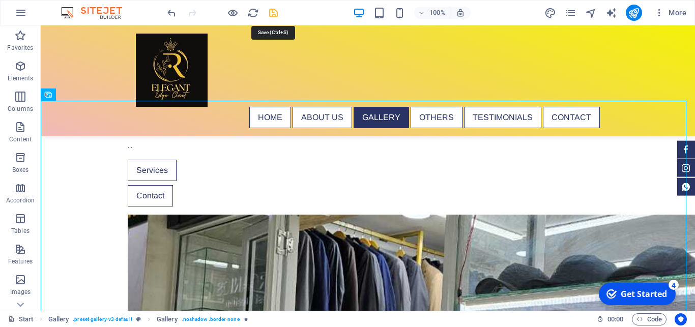
click at [274, 11] on icon "save" at bounding box center [274, 13] width 12 height 12
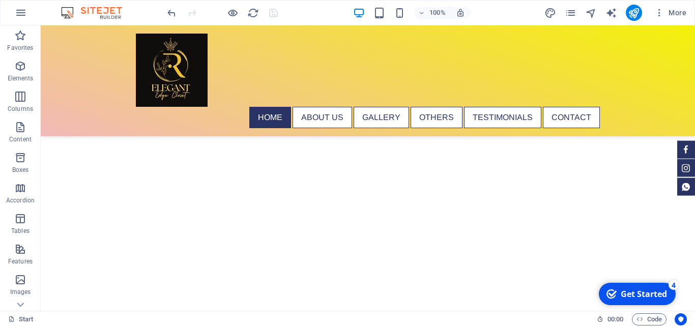
scroll to position [95, 0]
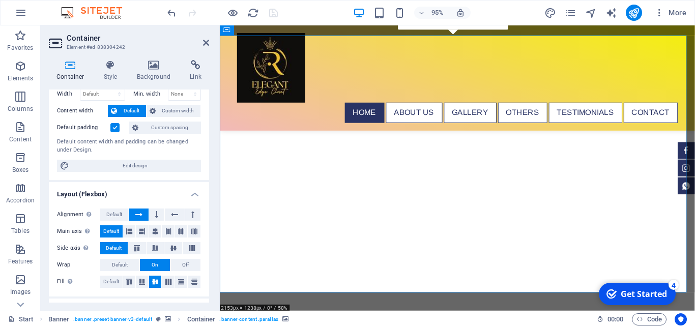
scroll to position [13, 0]
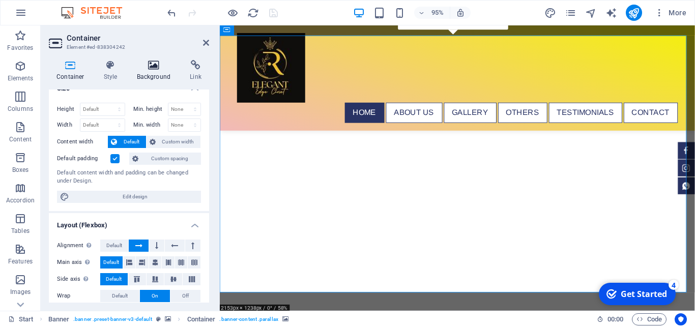
click at [152, 71] on h4 "Background" at bounding box center [155, 70] width 53 height 21
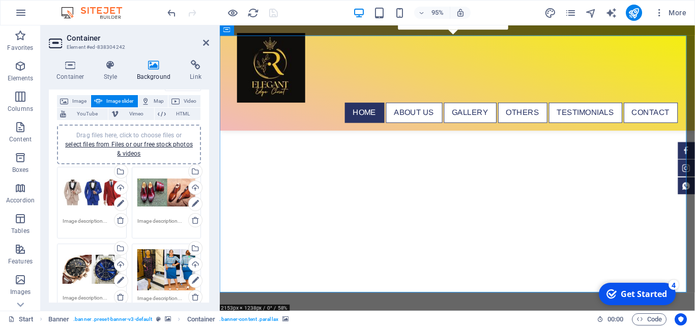
scroll to position [44, 0]
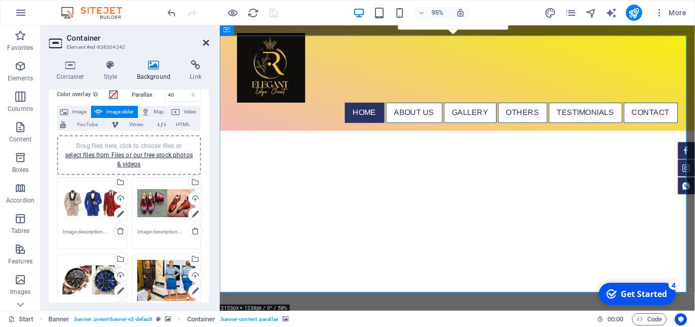
click at [206, 43] on icon at bounding box center [206, 43] width 6 height 8
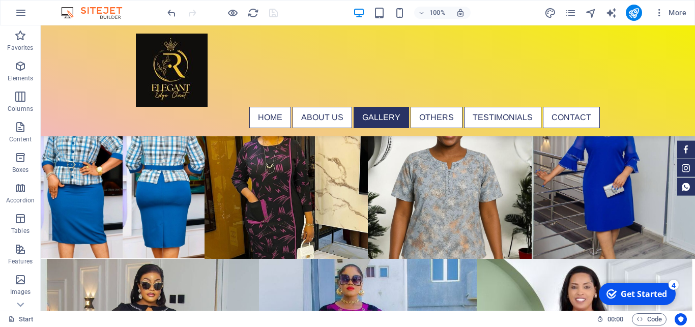
scroll to position [2013, 0]
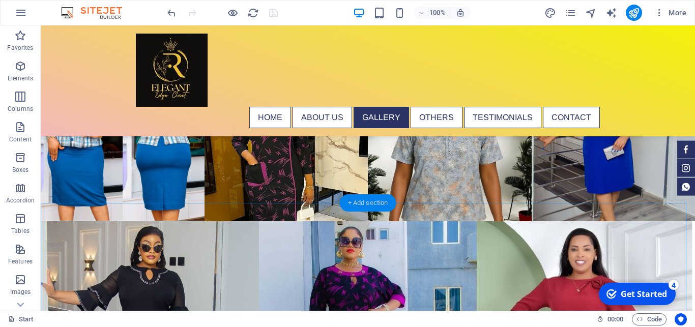
click at [363, 204] on div "+ Add section" at bounding box center [368, 202] width 56 height 17
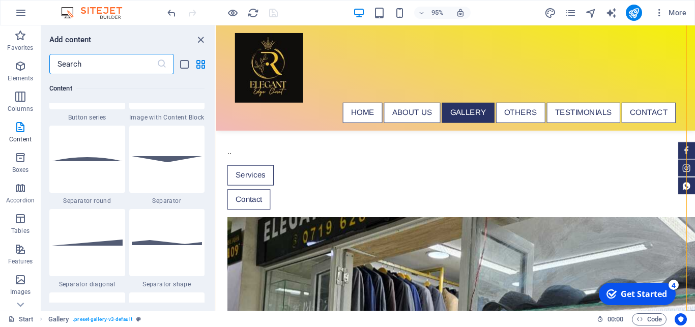
scroll to position [2303, 0]
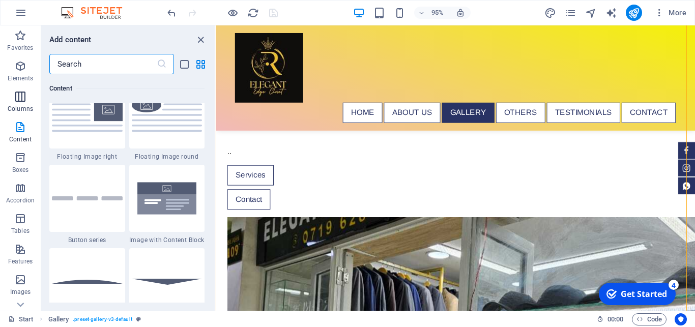
click at [22, 103] on span "Columns" at bounding box center [20, 103] width 41 height 24
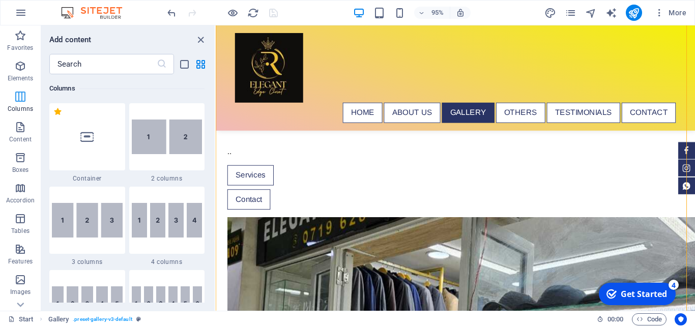
scroll to position [504, 0]
click at [98, 224] on img at bounding box center [87, 220] width 71 height 35
click at [216, 224] on div "Drag here to replace the existing content. Press “Ctrl” if you want to create a…" at bounding box center [455, 167] width 479 height 285
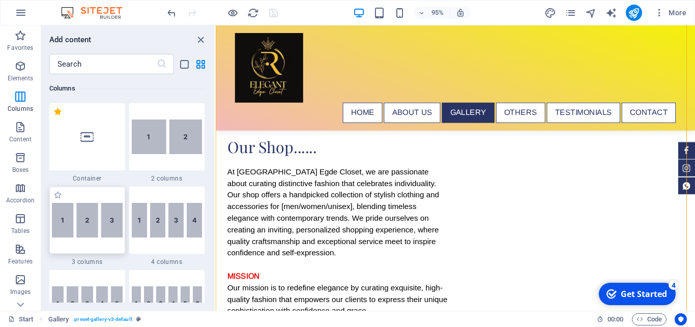
click at [216, 224] on div "Drag here to replace the existing content. Press “Ctrl” if you want to create a…" at bounding box center [455, 167] width 479 height 285
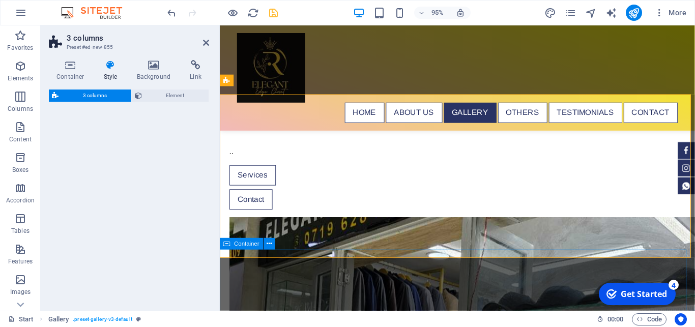
scroll to position [1855, 0]
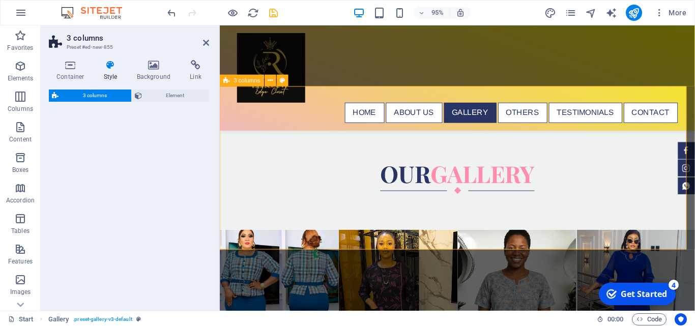
select select "rem"
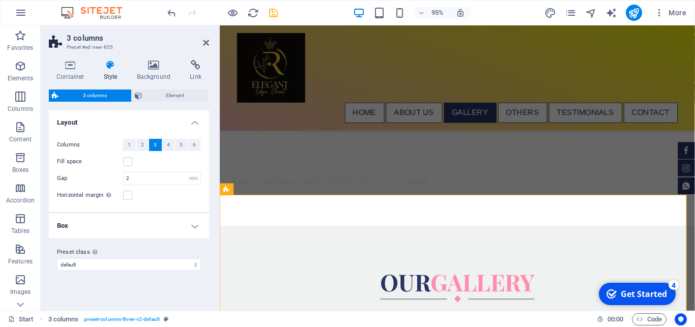
scroll to position [1779, 0]
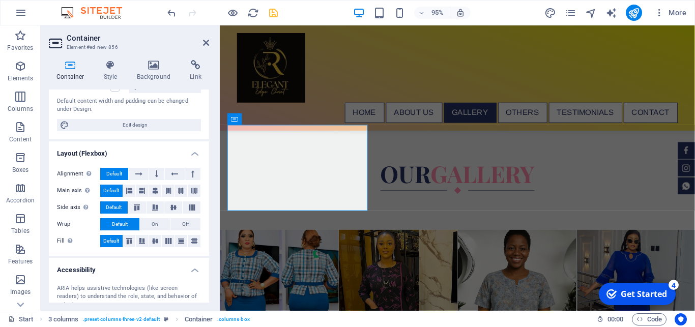
scroll to position [24, 0]
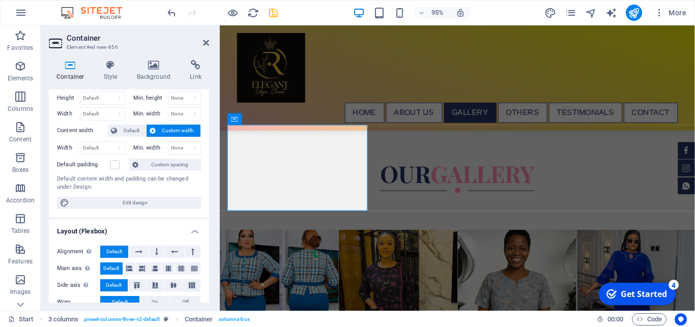
click at [69, 72] on h4 "Container" at bounding box center [72, 70] width 47 height 21
click at [113, 67] on icon at bounding box center [110, 65] width 29 height 10
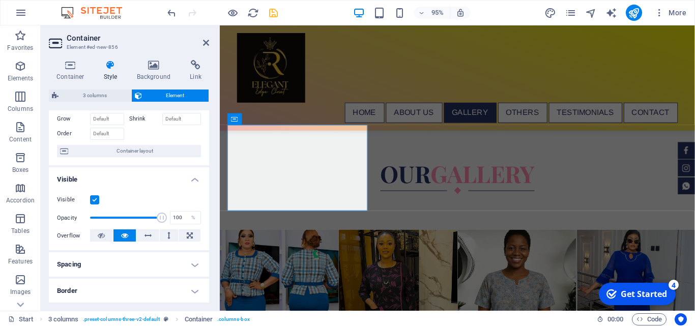
scroll to position [0, 0]
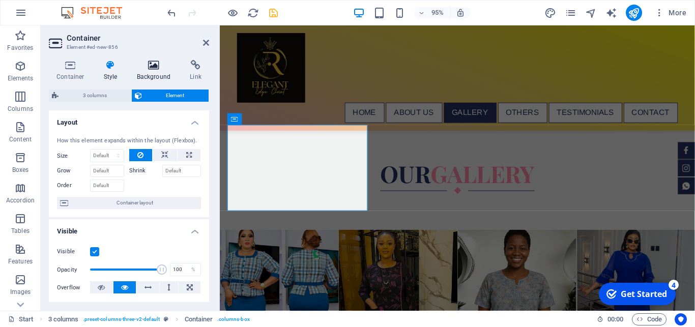
click at [155, 68] on icon at bounding box center [153, 65] width 49 height 10
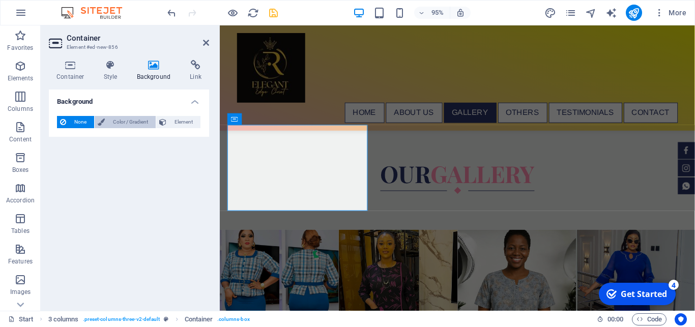
click at [127, 124] on span "Color / Gradient" at bounding box center [130, 122] width 45 height 12
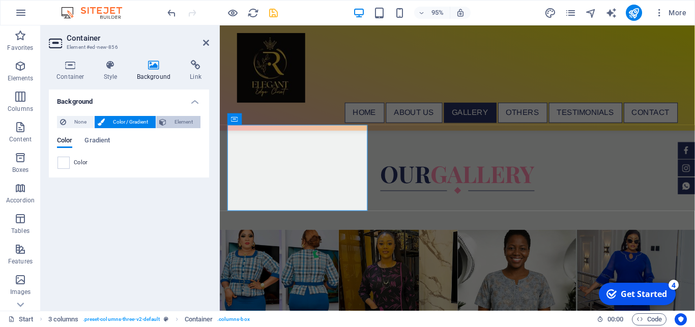
click at [179, 125] on span "Element" at bounding box center [183, 122] width 28 height 12
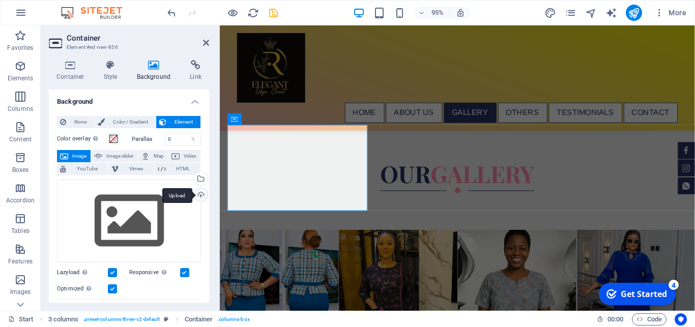
click at [193, 194] on div "Upload" at bounding box center [199, 195] width 15 height 15
click at [193, 196] on div "Upload" at bounding box center [199, 195] width 15 height 15
click at [126, 218] on div "Drag files here, click to choose files or select files from Files or our free s…" at bounding box center [129, 221] width 144 height 83
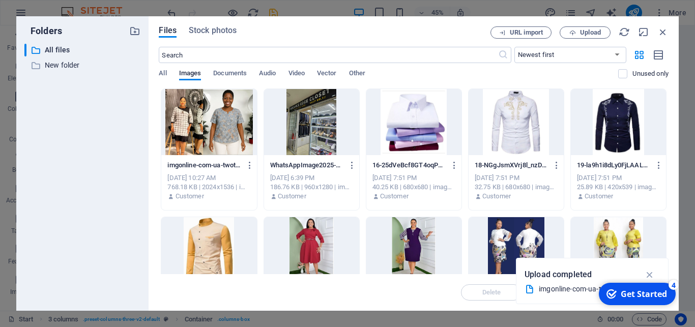
drag, startPoint x: 668, startPoint y: 108, endPoint x: 671, endPoint y: 135, distance: 27.1
click at [671, 196] on div "Files Stock photos URL import Upload ​ Newest first Oldest first Name (A-Z) Nam…" at bounding box center [414, 163] width 530 height 295
click at [583, 33] on span "Upload" at bounding box center [590, 33] width 21 height 6
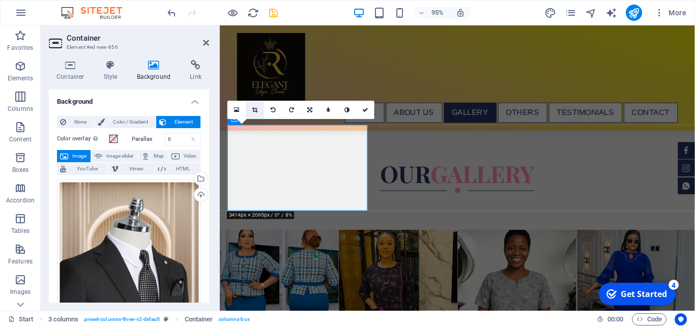
click at [255, 109] on icon at bounding box center [255, 110] width 6 height 6
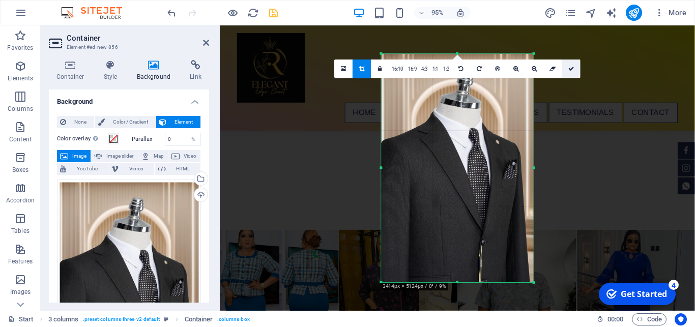
click at [572, 68] on icon at bounding box center [571, 69] width 6 height 6
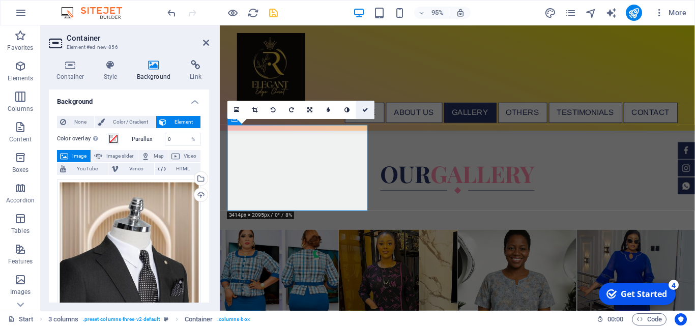
click at [366, 109] on icon at bounding box center [365, 110] width 6 height 6
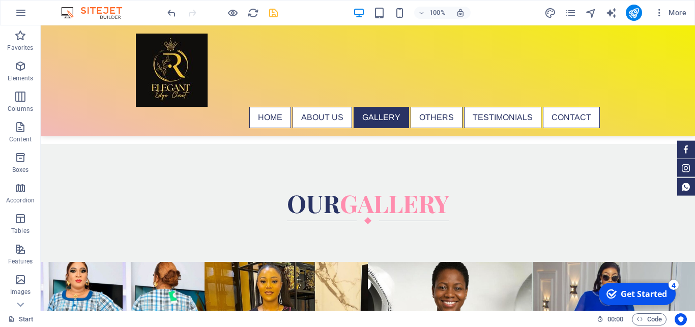
scroll to position [1816, 0]
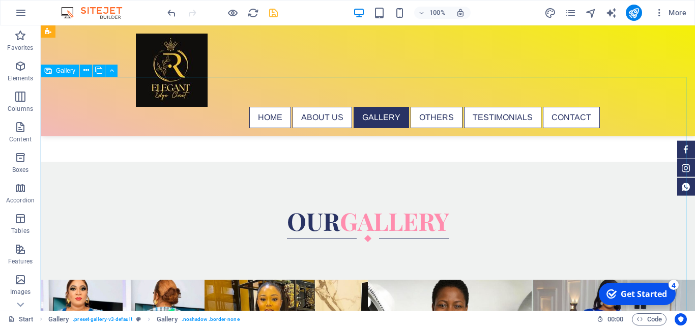
select select "4"
select select "px"
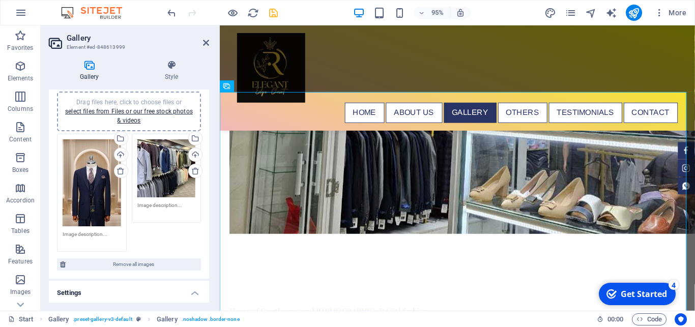
scroll to position [1771, 0]
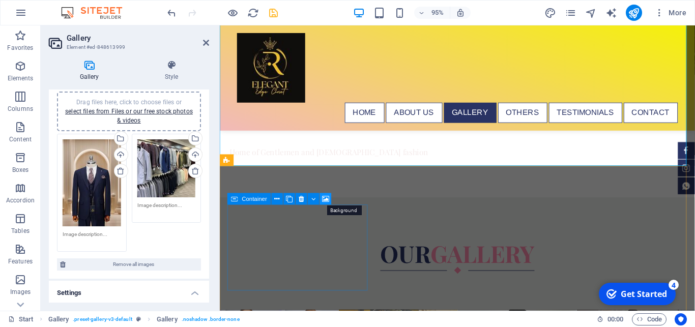
click at [326, 198] on icon at bounding box center [325, 199] width 7 height 10
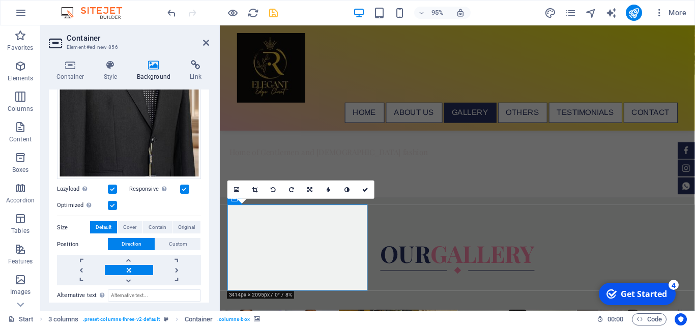
scroll to position [0, 0]
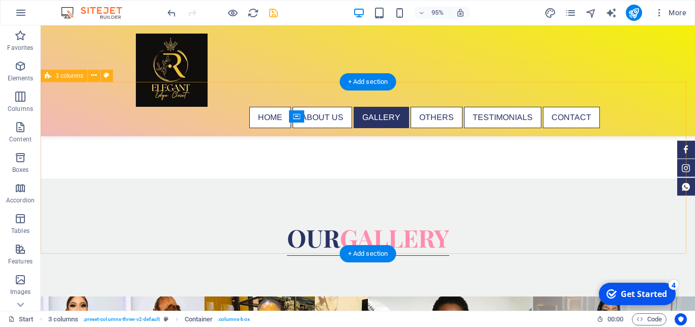
scroll to position [2134, 0]
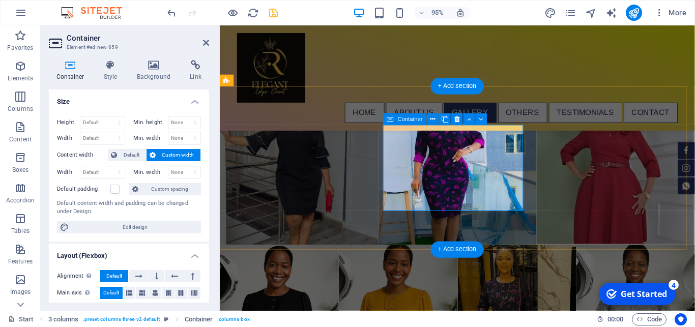
scroll to position [1855, 0]
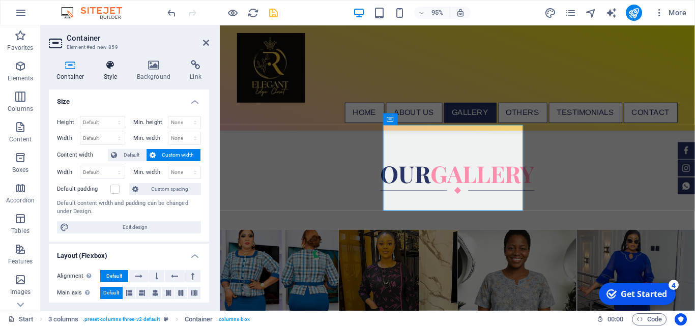
click at [111, 69] on icon at bounding box center [110, 65] width 29 height 10
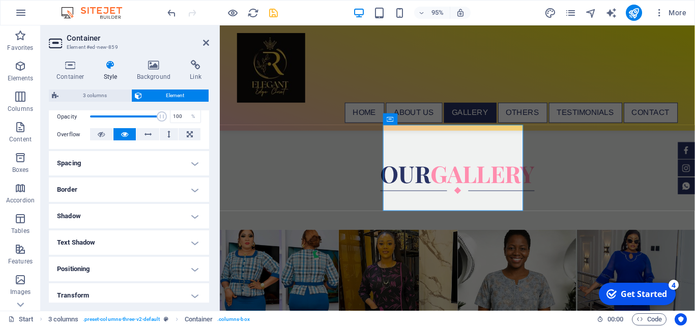
scroll to position [0, 0]
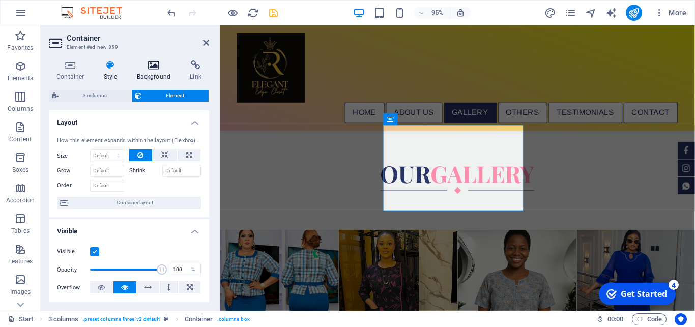
click at [153, 72] on h4 "Background" at bounding box center [155, 70] width 53 height 21
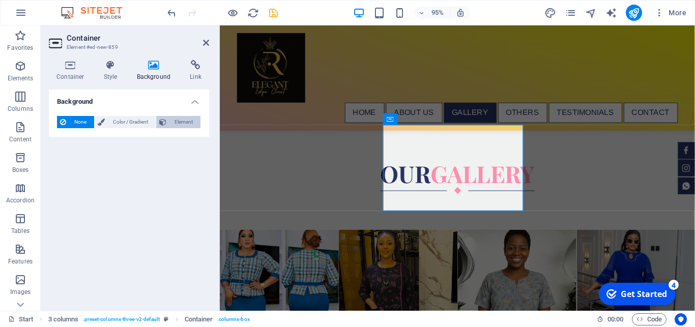
click at [180, 124] on span "Element" at bounding box center [183, 122] width 28 height 12
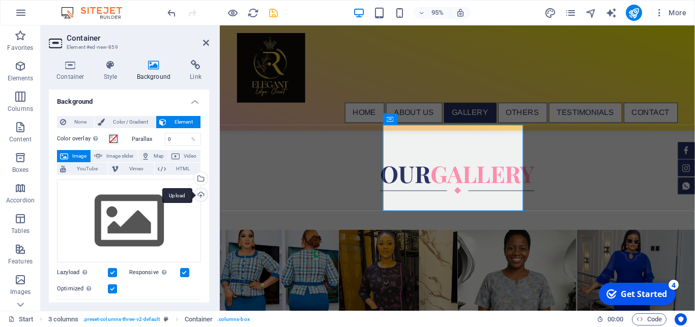
click at [192, 195] on div "Upload" at bounding box center [199, 195] width 15 height 15
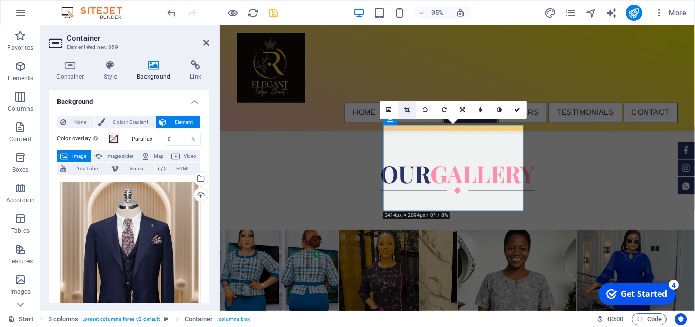
click at [405, 109] on icon at bounding box center [407, 110] width 6 height 6
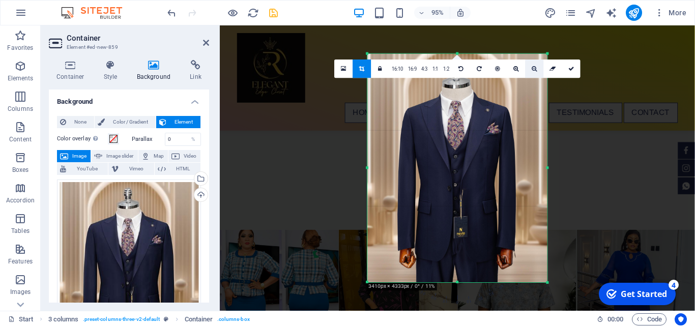
click at [532, 69] on icon at bounding box center [535, 69] width 6 height 6
click at [517, 70] on icon at bounding box center [516, 69] width 6 height 6
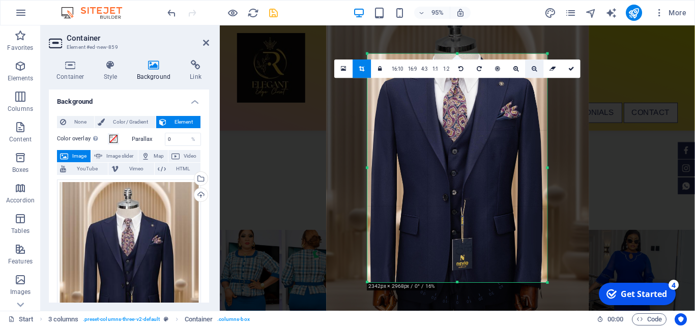
click at [536, 73] on link at bounding box center [534, 69] width 18 height 18
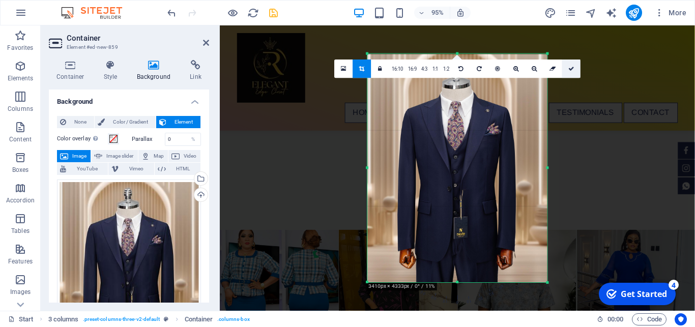
click at [571, 69] on icon at bounding box center [571, 69] width 6 height 6
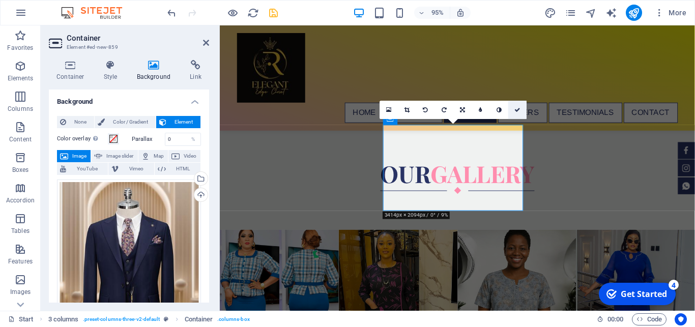
click at [517, 109] on icon at bounding box center [517, 110] width 6 height 6
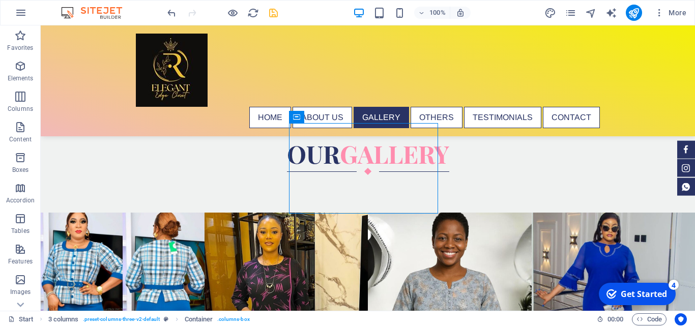
scroll to position [2133, 0]
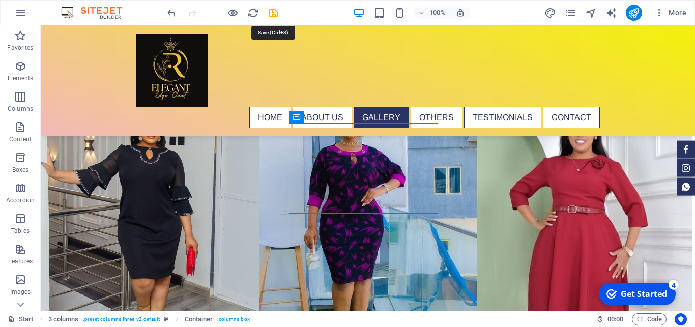
click at [274, 12] on icon "save" at bounding box center [274, 13] width 12 height 12
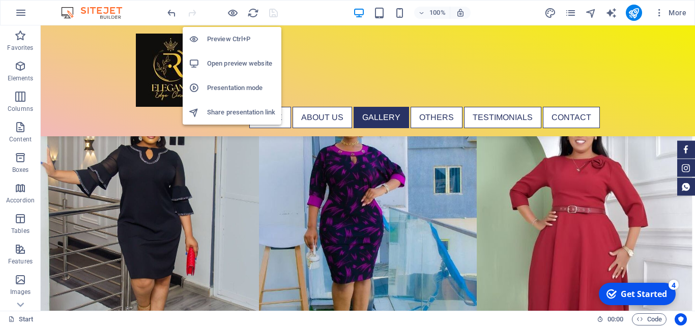
click at [230, 64] on h6 "Open preview website" at bounding box center [241, 63] width 68 height 12
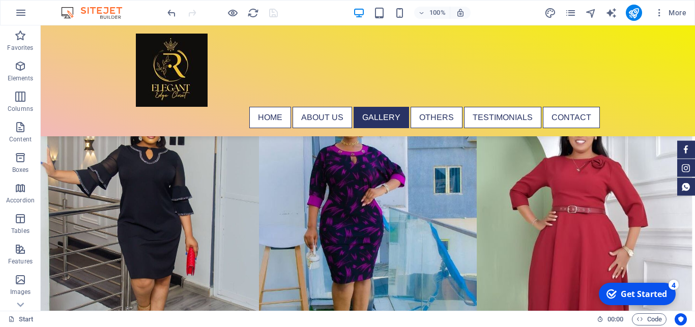
scroll to position [2081, 0]
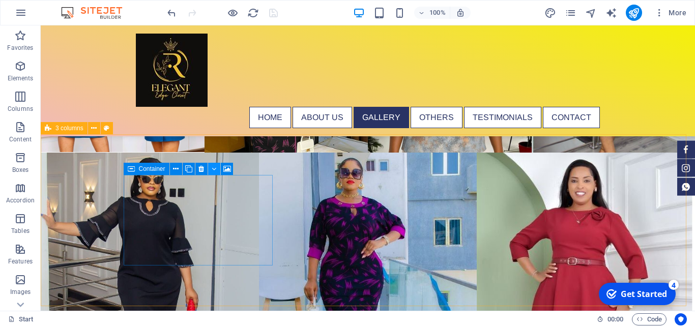
click at [212, 169] on button at bounding box center [214, 169] width 12 height 12
click at [201, 171] on icon at bounding box center [201, 169] width 6 height 11
click at [177, 168] on icon at bounding box center [176, 169] width 6 height 11
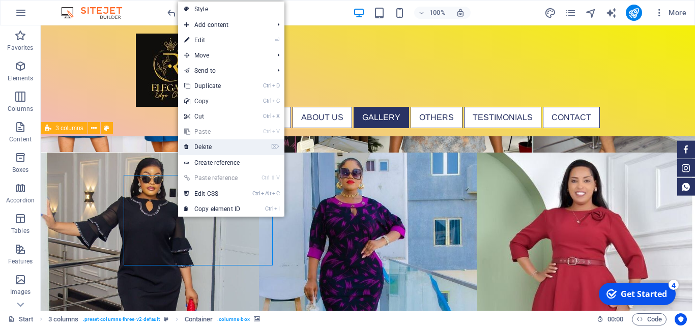
click at [202, 149] on link "⌦ Delete" at bounding box center [212, 146] width 68 height 15
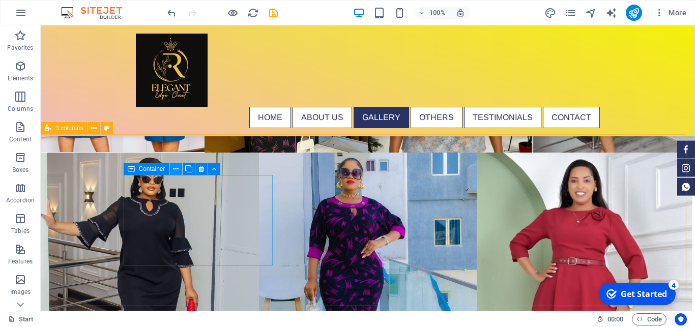
click at [172, 163] on button at bounding box center [176, 169] width 12 height 12
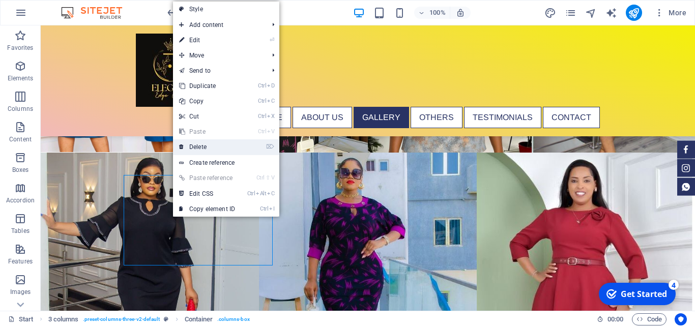
click at [194, 147] on link "⌦ Delete" at bounding box center [207, 146] width 68 height 15
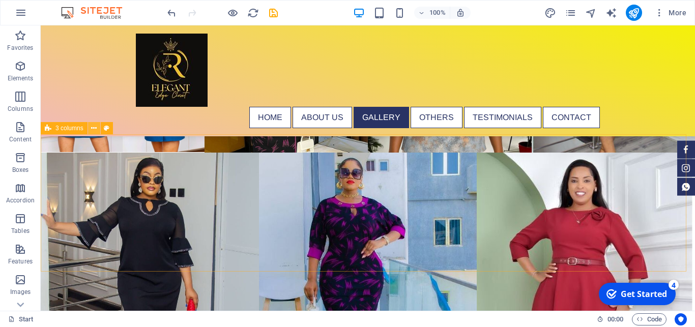
click at [95, 128] on icon at bounding box center [94, 128] width 6 height 11
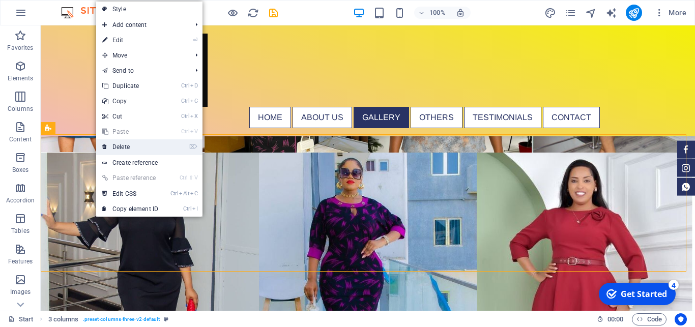
click at [120, 144] on link "⌦ Delete" at bounding box center [130, 146] width 68 height 15
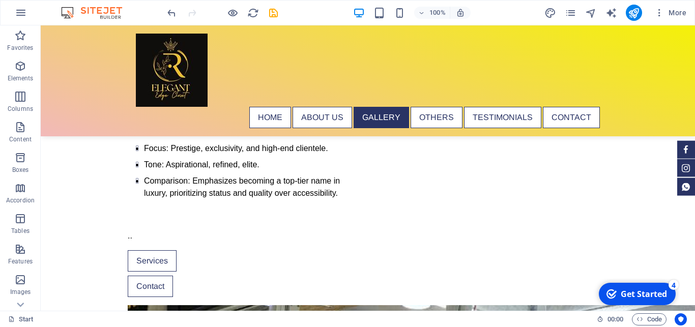
scroll to position [1272, 0]
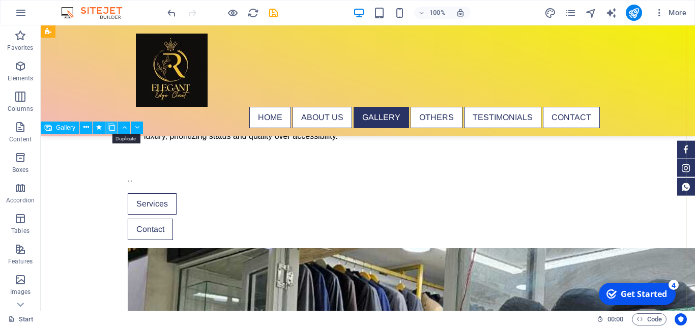
click at [111, 124] on icon at bounding box center [111, 127] width 7 height 11
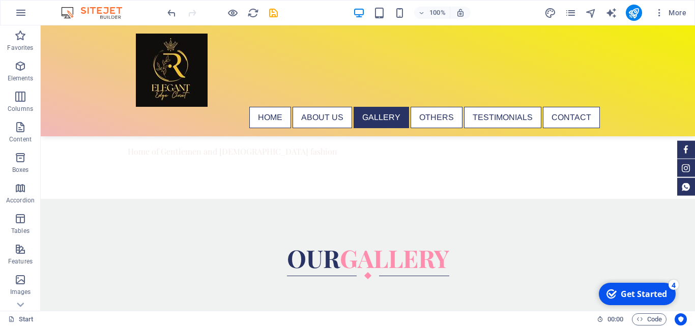
scroll to position [1762, 0]
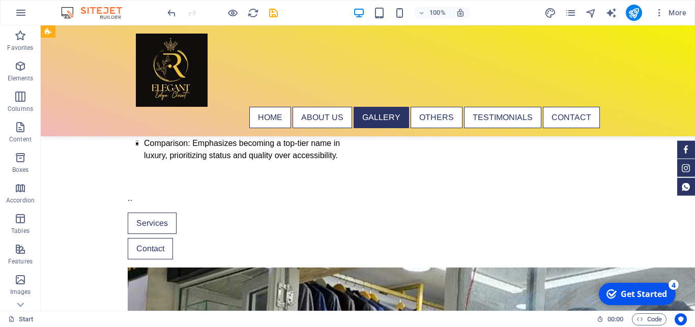
scroll to position [1234, 0]
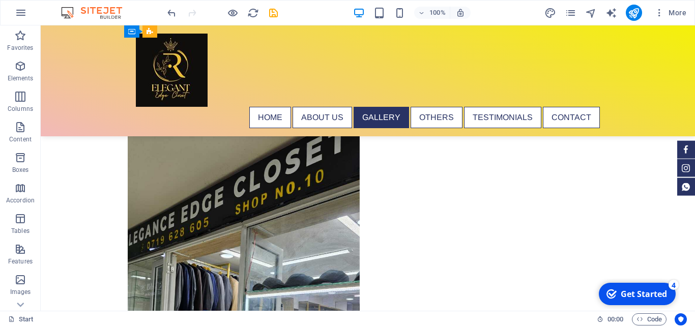
scroll to position [1651, 0]
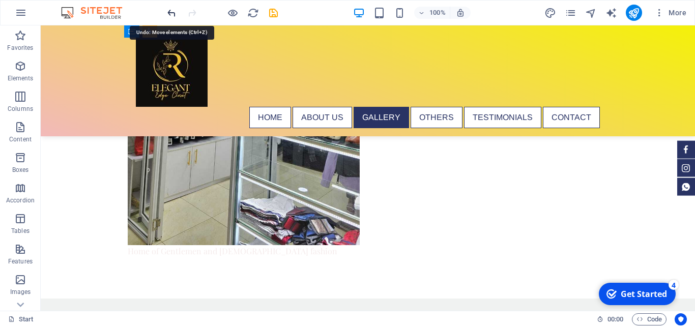
click at [169, 13] on icon "undo" at bounding box center [172, 13] width 12 height 12
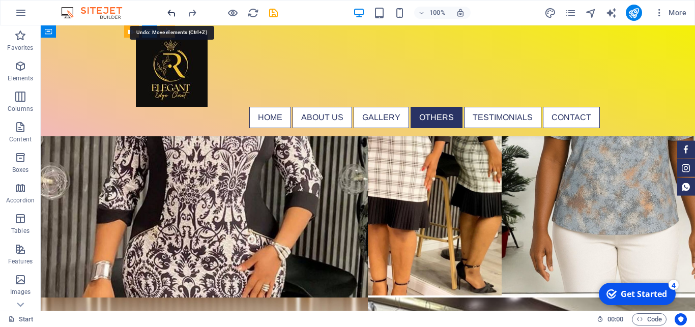
click at [169, 13] on icon "undo" at bounding box center [172, 13] width 12 height 12
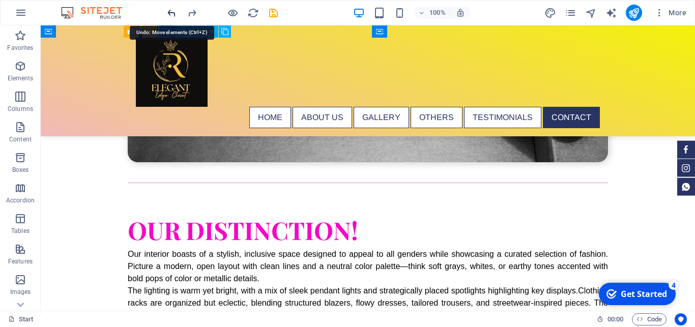
click at [168, 15] on icon "undo" at bounding box center [172, 13] width 12 height 12
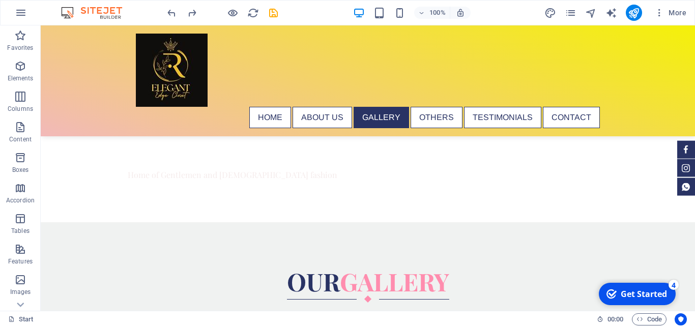
scroll to position [1785, 0]
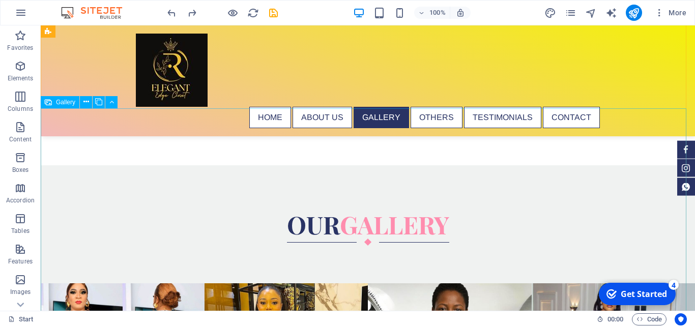
click at [98, 104] on icon at bounding box center [98, 102] width 7 height 11
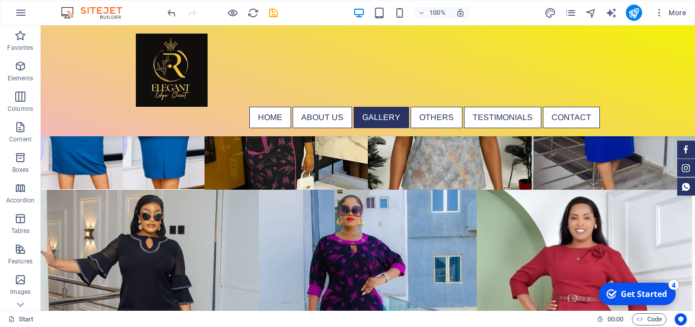
scroll to position [2156, 0]
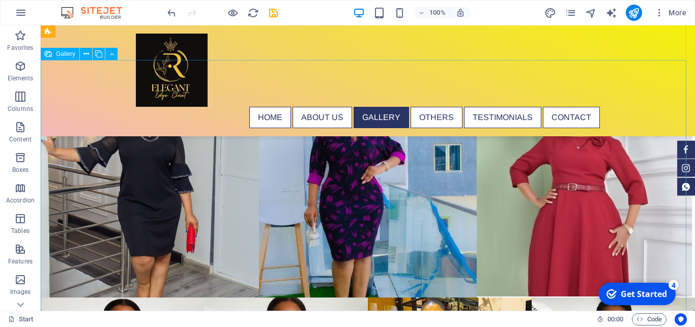
click at [85, 54] on icon at bounding box center [86, 54] width 6 height 11
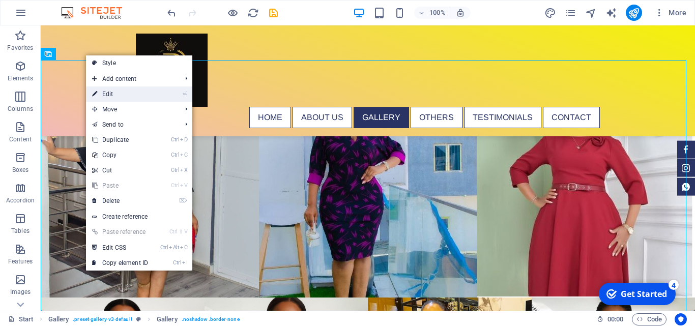
click at [107, 94] on link "⏎ Edit" at bounding box center [120, 93] width 68 height 15
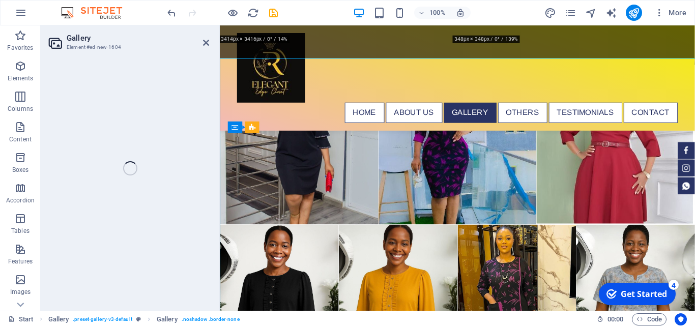
select select "4"
select select "px"
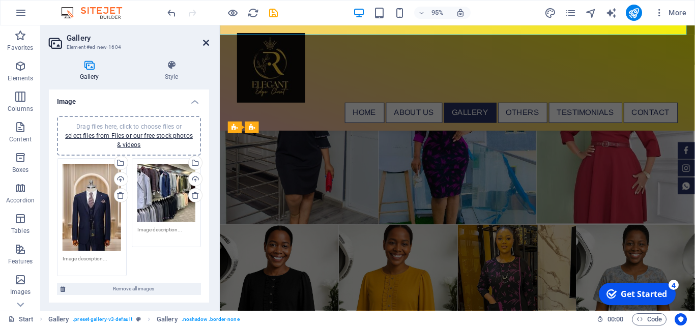
click at [206, 42] on icon at bounding box center [206, 43] width 6 height 8
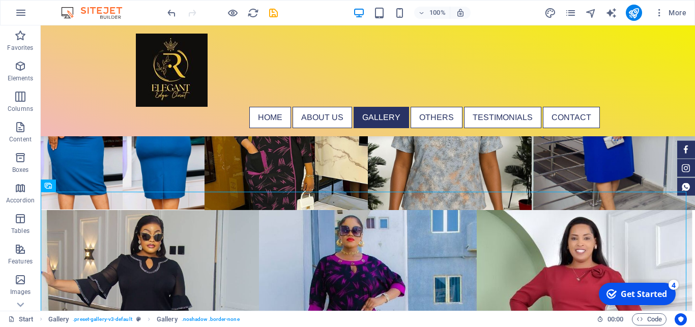
scroll to position [2034, 0]
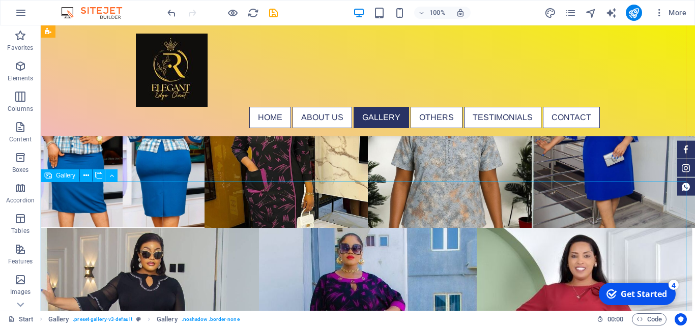
select select "4"
select select "px"
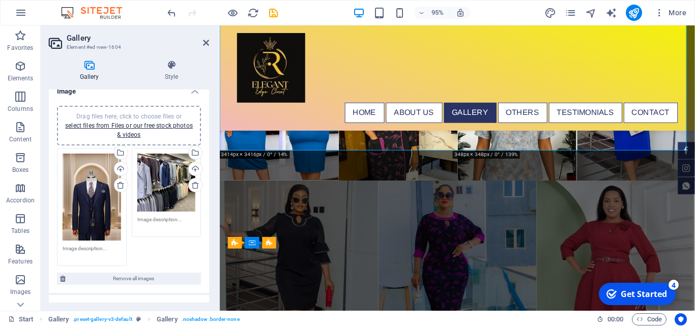
scroll to position [27, 0]
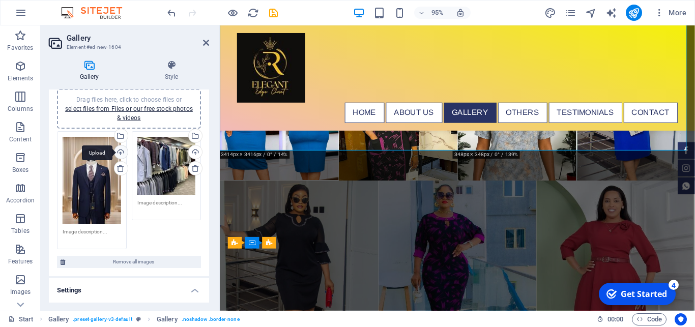
click at [116, 150] on div "Drag files here, click to choose files or select files from Files or our free s…" at bounding box center [128, 191] width 149 height 124
click at [115, 152] on div "Upload" at bounding box center [119, 152] width 15 height 15
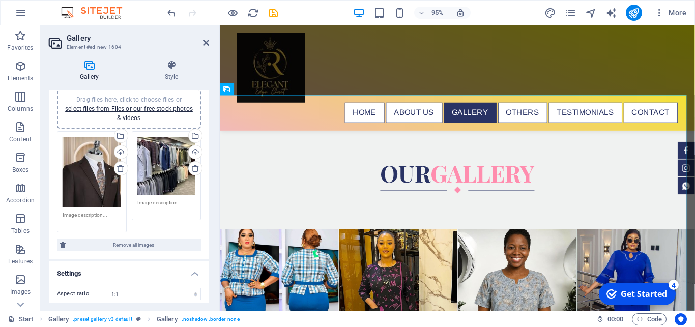
scroll to position [1846, 0]
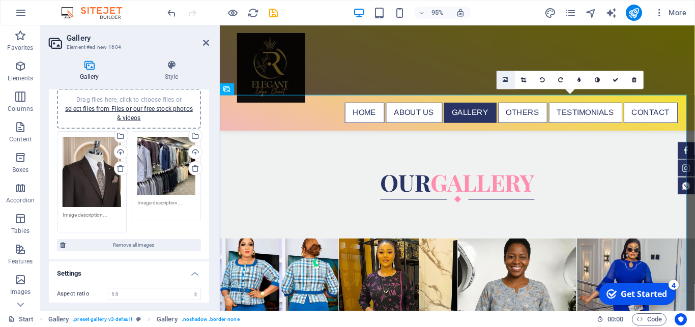
click at [505, 81] on icon at bounding box center [506, 80] width 6 height 7
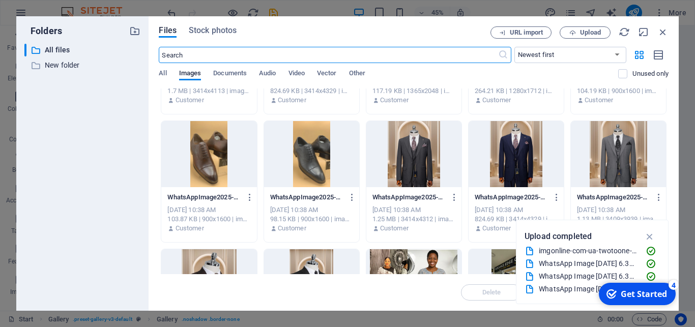
scroll to position [117, 0]
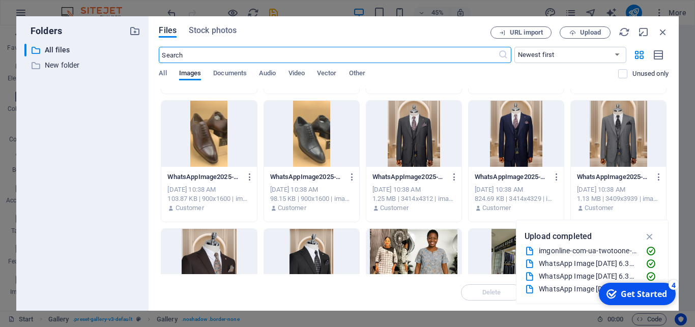
click at [608, 135] on div at bounding box center [618, 134] width 95 height 66
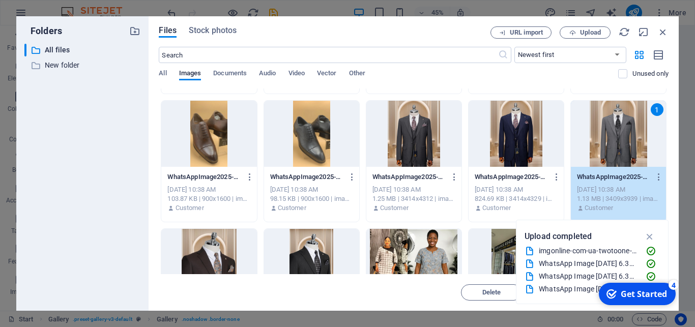
click at [608, 135] on div "1" at bounding box center [618, 134] width 95 height 66
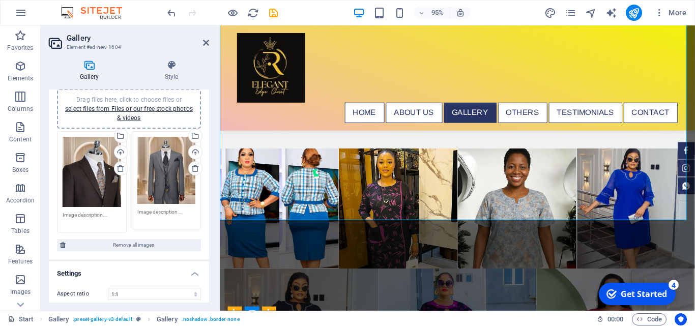
scroll to position [1960, 0]
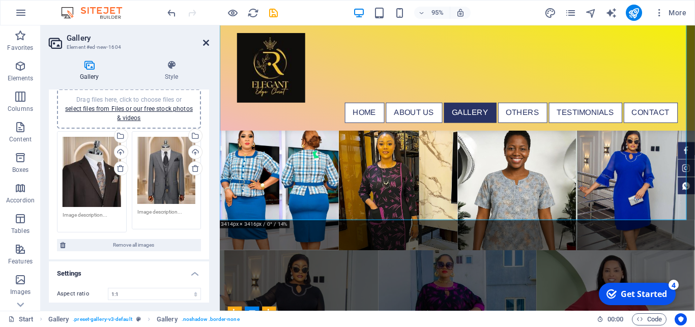
drag, startPoint x: 207, startPoint y: 43, endPoint x: 166, endPoint y: 20, distance: 46.5
click at [207, 43] on icon at bounding box center [206, 43] width 6 height 8
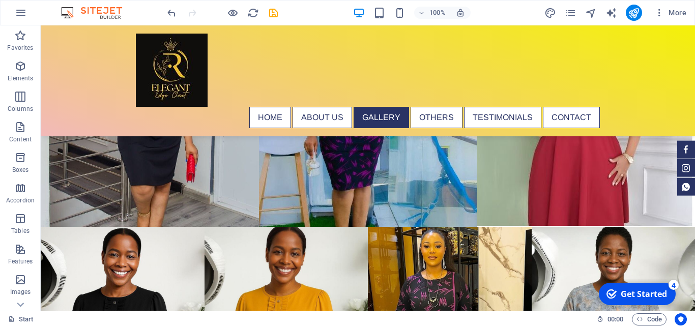
scroll to position [2337, 0]
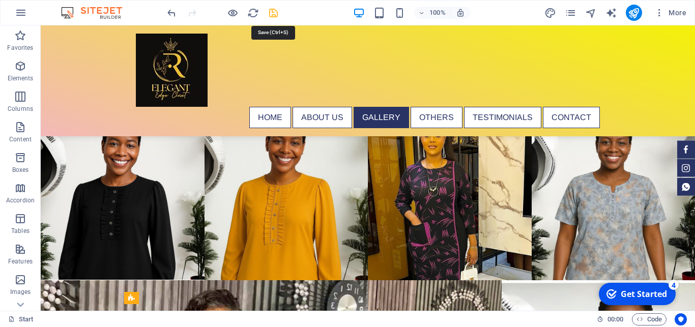
click at [275, 14] on icon "save" at bounding box center [274, 13] width 12 height 12
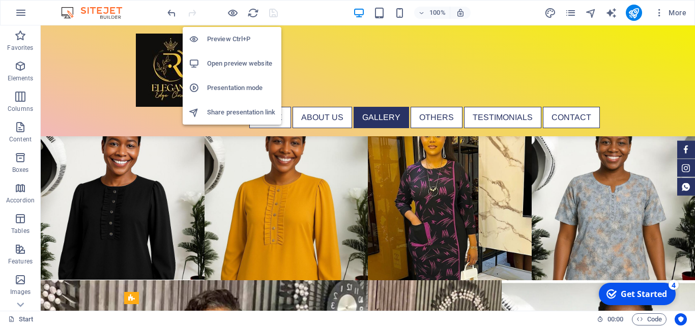
click at [234, 66] on h6 "Open preview website" at bounding box center [241, 63] width 68 height 12
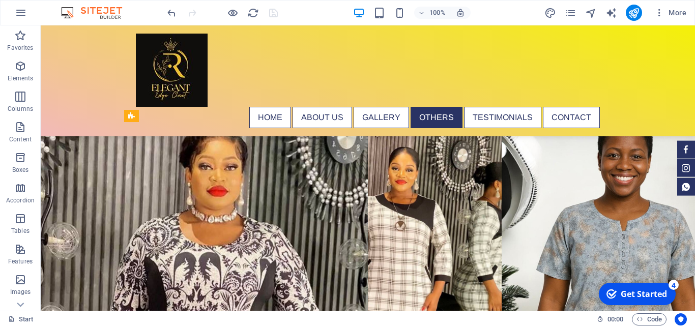
scroll to position [2519, 0]
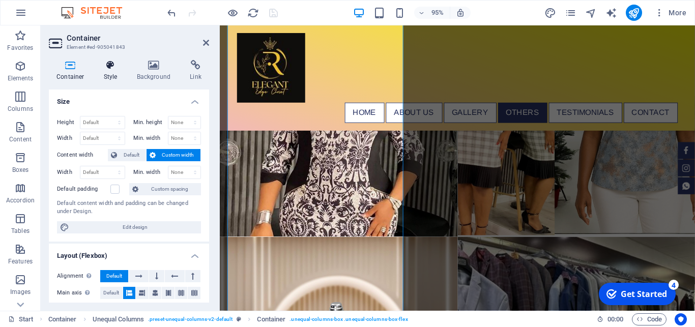
click at [112, 72] on h4 "Style" at bounding box center [112, 70] width 33 height 21
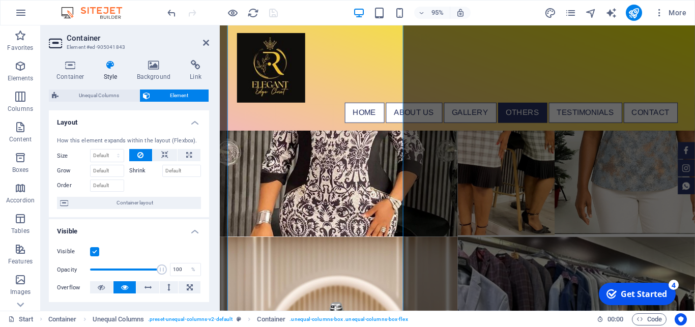
click at [180, 97] on span "Element" at bounding box center [179, 96] width 53 height 12
click at [152, 70] on h4 "Background" at bounding box center [155, 70] width 53 height 21
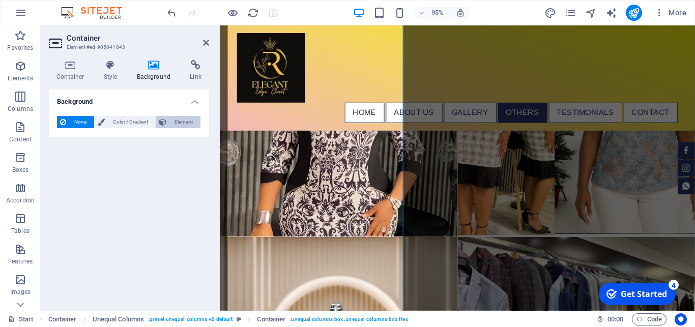
click at [184, 122] on span "Element" at bounding box center [183, 122] width 28 height 12
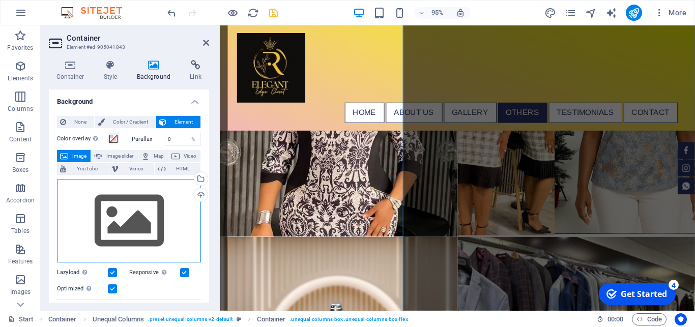
click at [129, 216] on div "Drag files here, click to choose files or select files from Files or our free s…" at bounding box center [129, 221] width 144 height 83
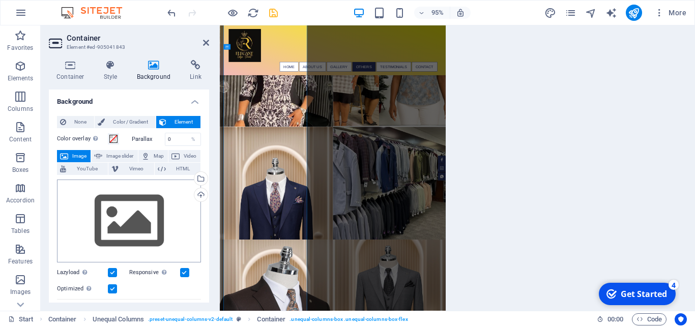
click at [129, 215] on body "ELEGANCE EDGE CLOSET Start (en) Favorites Elements Columns Content Boxes Accord…" at bounding box center [347, 163] width 695 height 327
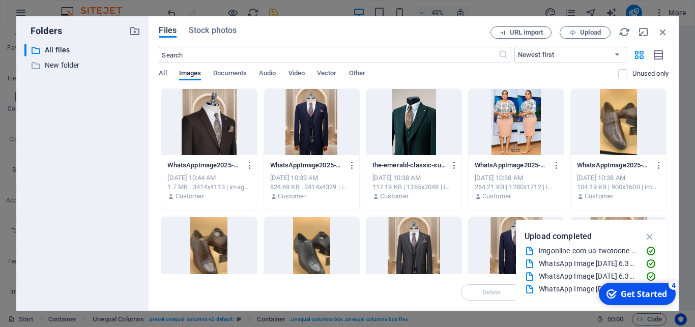
click at [314, 246] on div at bounding box center [311, 250] width 95 height 66
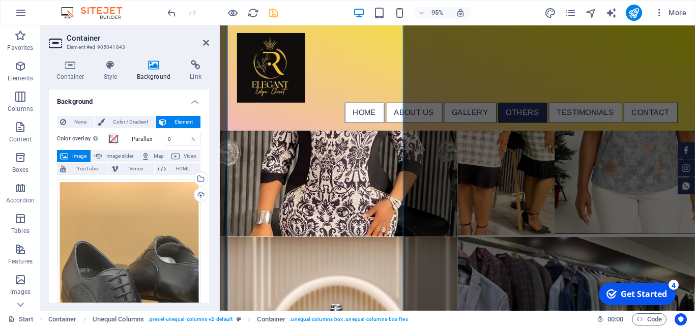
click at [202, 41] on h2 "Container" at bounding box center [138, 38] width 142 height 9
click at [207, 44] on icon at bounding box center [206, 43] width 6 height 8
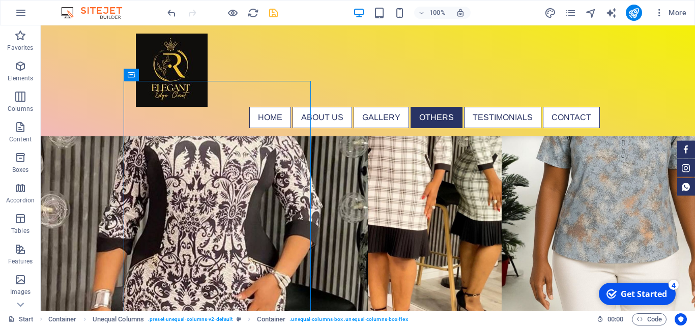
scroll to position [2631, 0]
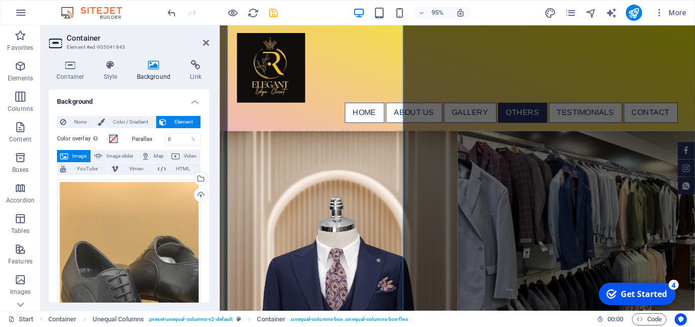
click at [203, 44] on icon at bounding box center [206, 43] width 6 height 8
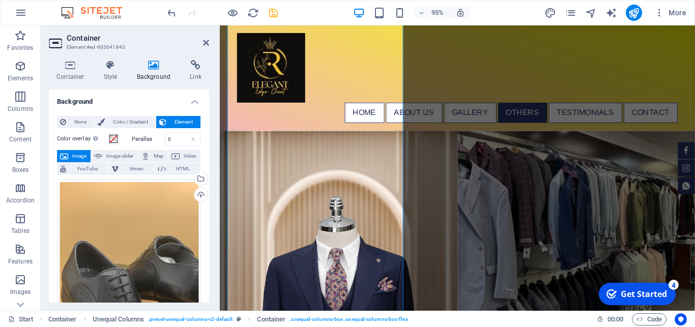
scroll to position [2437, 0]
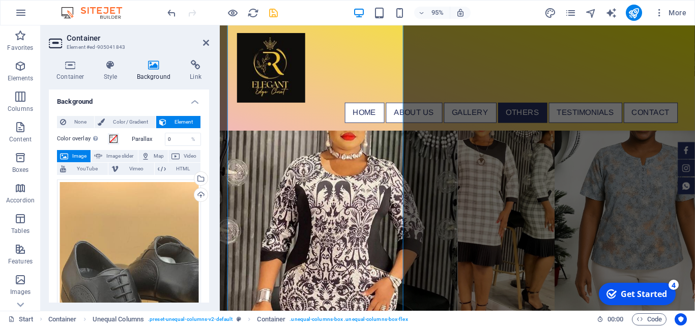
click at [192, 194] on div "Upload" at bounding box center [199, 195] width 15 height 15
click at [161, 231] on div "Drag files here, click to choose files or select files from Files or our free s…" at bounding box center [129, 306] width 144 height 252
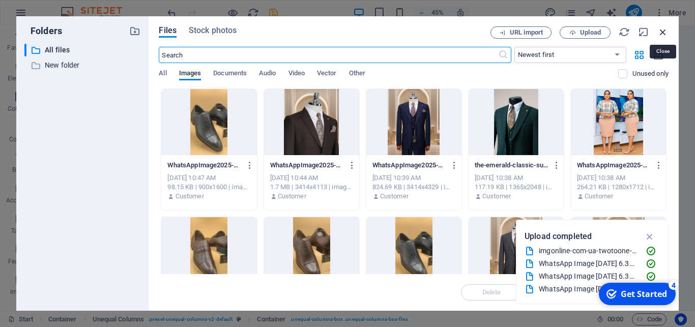
click at [663, 30] on icon "button" at bounding box center [662, 31] width 11 height 11
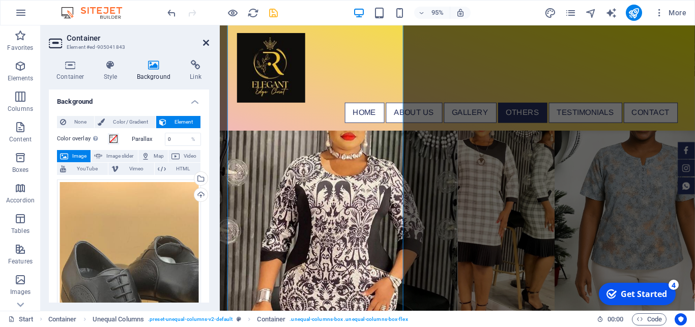
click at [204, 40] on icon at bounding box center [206, 43] width 6 height 8
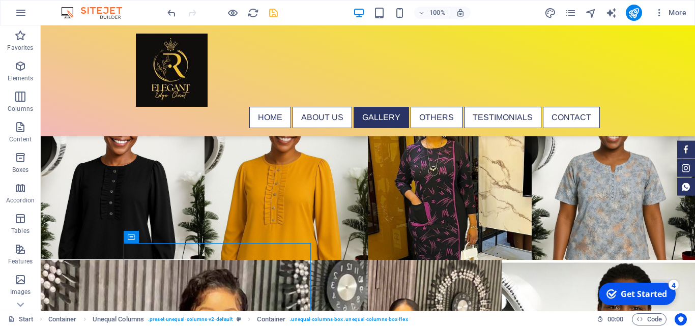
scroll to position [2510, 0]
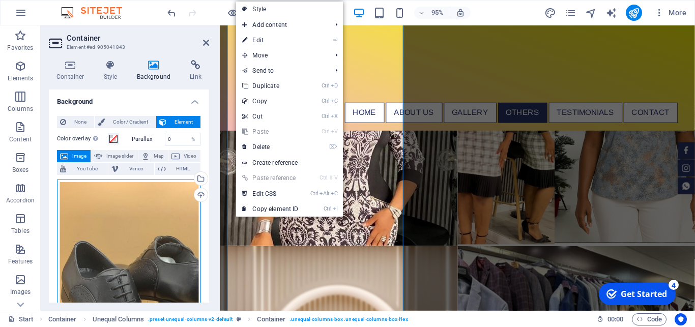
click at [148, 206] on div "Drag files here, click to choose files or select files from Files or our free s…" at bounding box center [129, 306] width 144 height 252
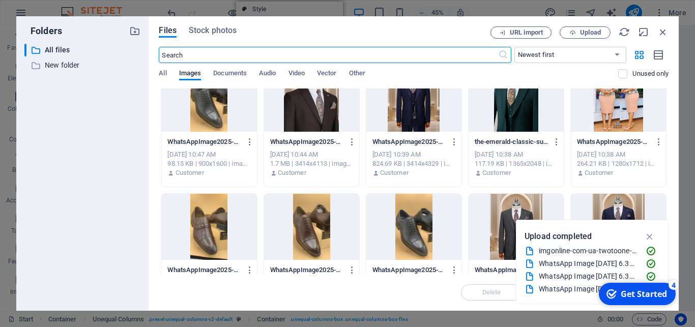
scroll to position [0, 0]
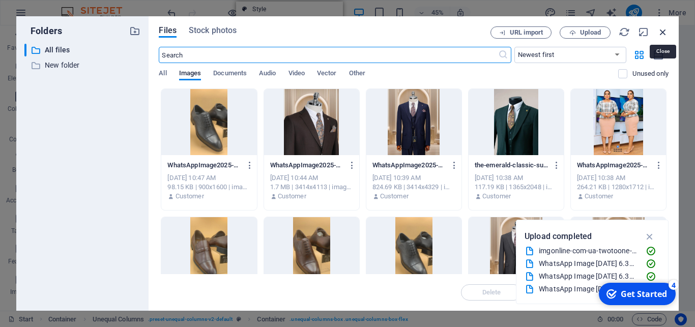
click at [659, 29] on icon "button" at bounding box center [662, 31] width 11 height 11
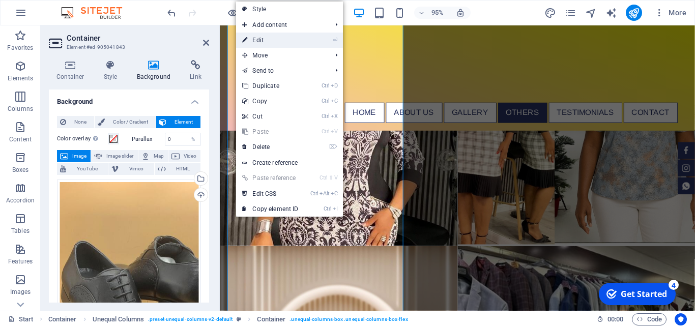
click at [266, 38] on link "⏎ Edit" at bounding box center [270, 40] width 68 height 15
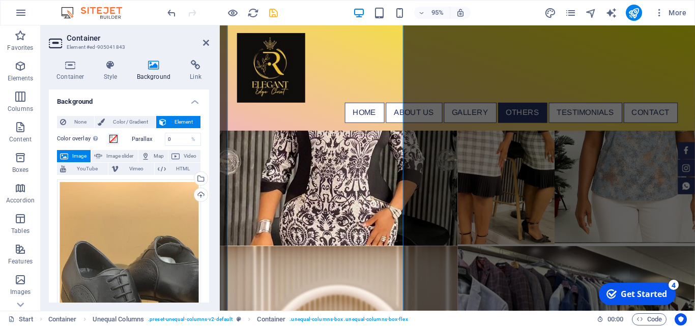
drag, startPoint x: 202, startPoint y: 137, endPoint x: 3, endPoint y: 104, distance: 202.1
click at [206, 44] on icon at bounding box center [206, 43] width 6 height 8
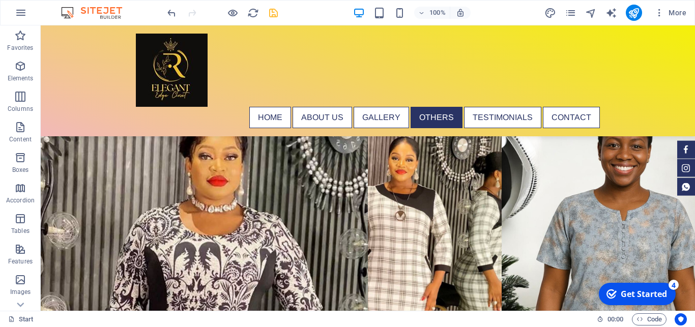
scroll to position [2540, 0]
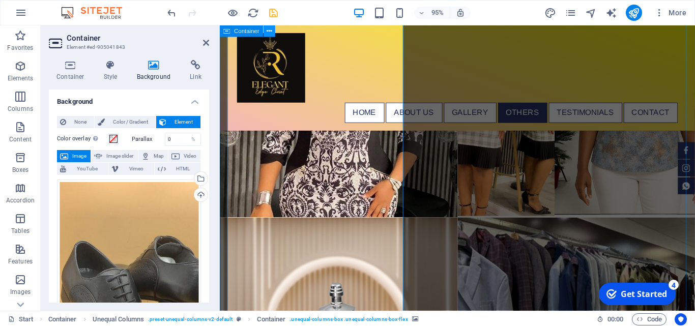
click at [270, 28] on icon at bounding box center [269, 31] width 5 height 10
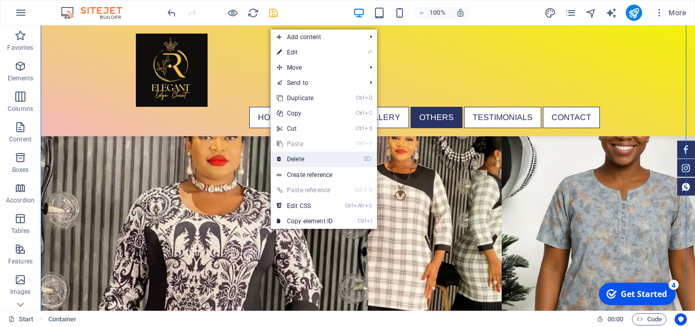
click at [304, 155] on link "⌦ Delete" at bounding box center [305, 159] width 68 height 15
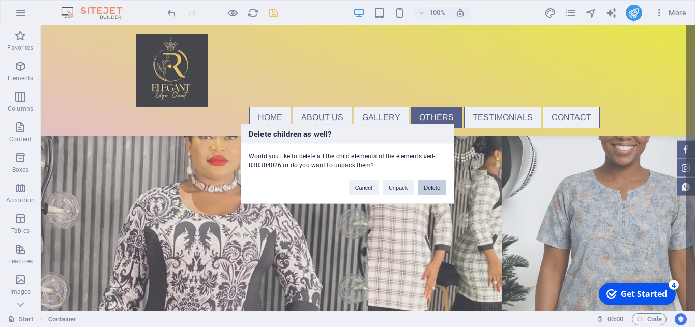
click at [430, 191] on button "Delete" at bounding box center [432, 187] width 28 height 15
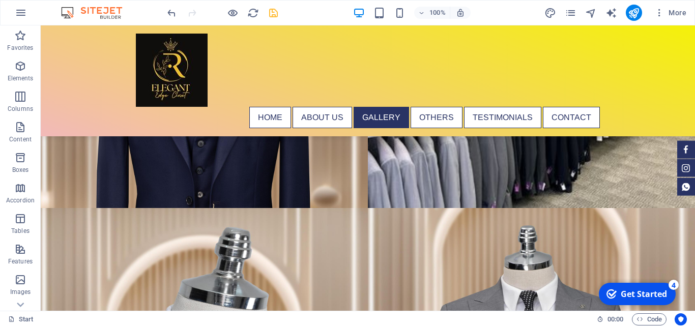
scroll to position [3095, 0]
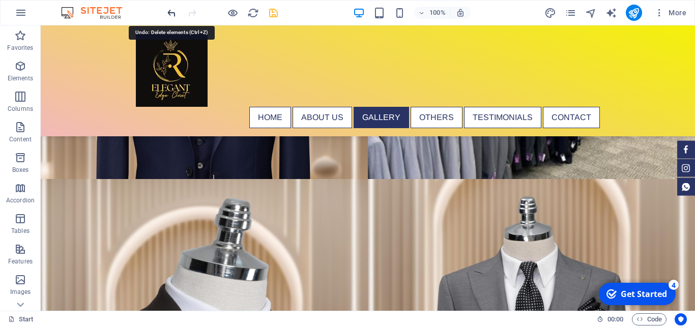
click at [169, 11] on icon "undo" at bounding box center [172, 13] width 12 height 12
click at [170, 16] on icon "undo" at bounding box center [172, 13] width 12 height 12
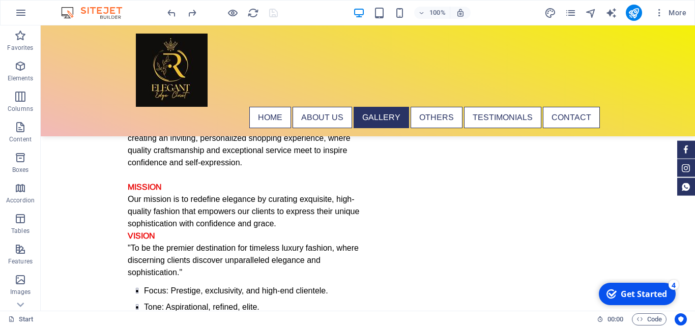
scroll to position [1083, 0]
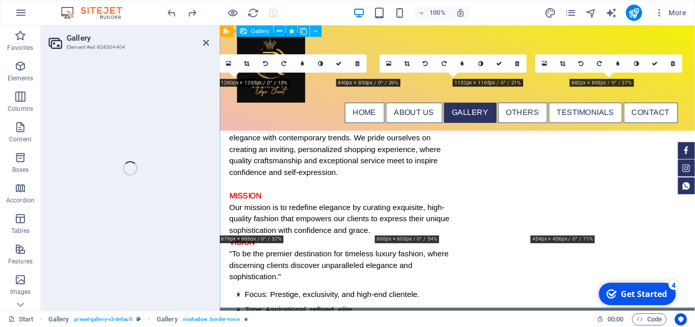
select select "4"
select select "px"
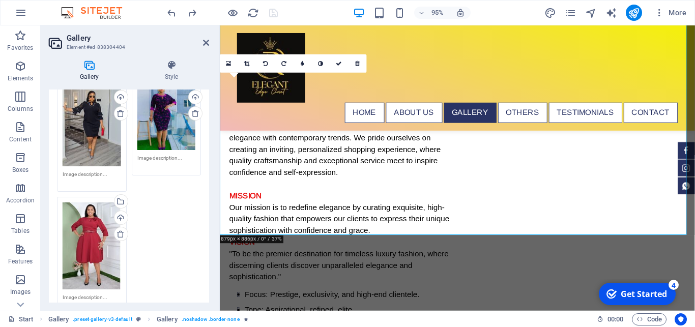
scroll to position [338, 0]
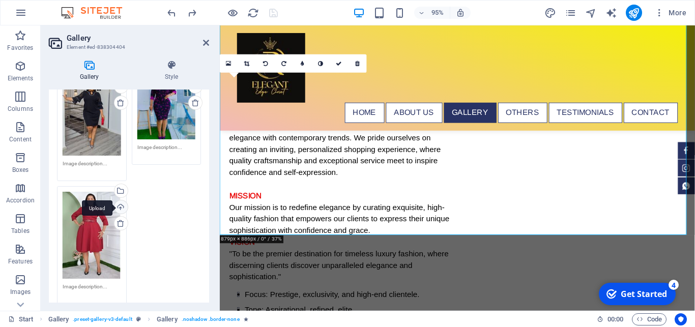
click at [114, 200] on div "Upload" at bounding box center [119, 207] width 15 height 15
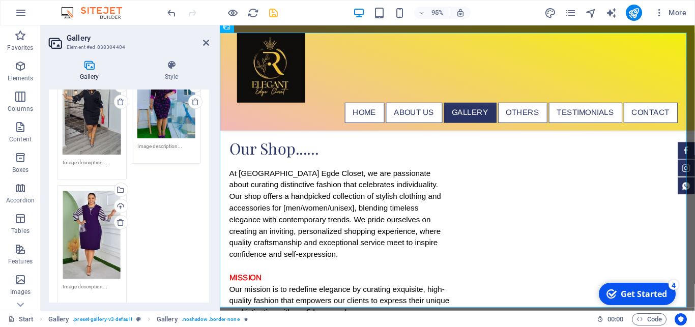
scroll to position [1006, 0]
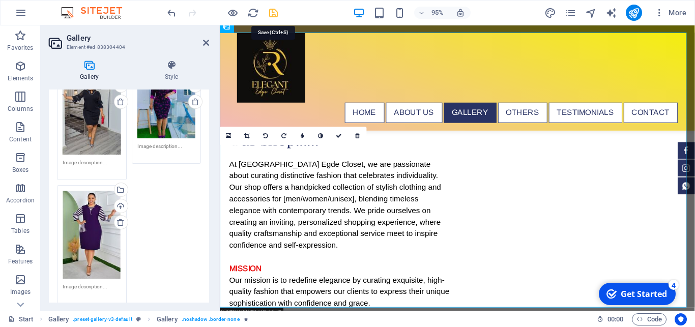
click at [277, 17] on icon "save" at bounding box center [274, 13] width 12 height 12
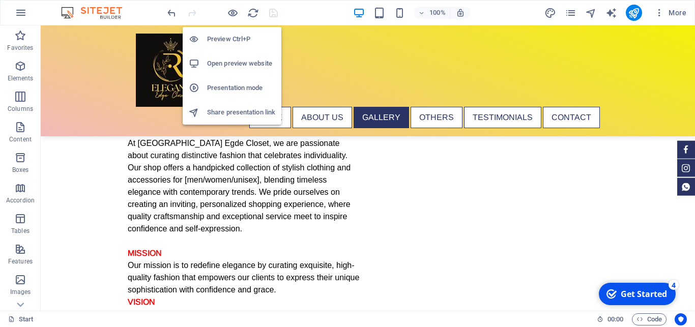
click at [229, 60] on h6 "Open preview website" at bounding box center [241, 63] width 68 height 12
